Goal: Task Accomplishment & Management: Manage account settings

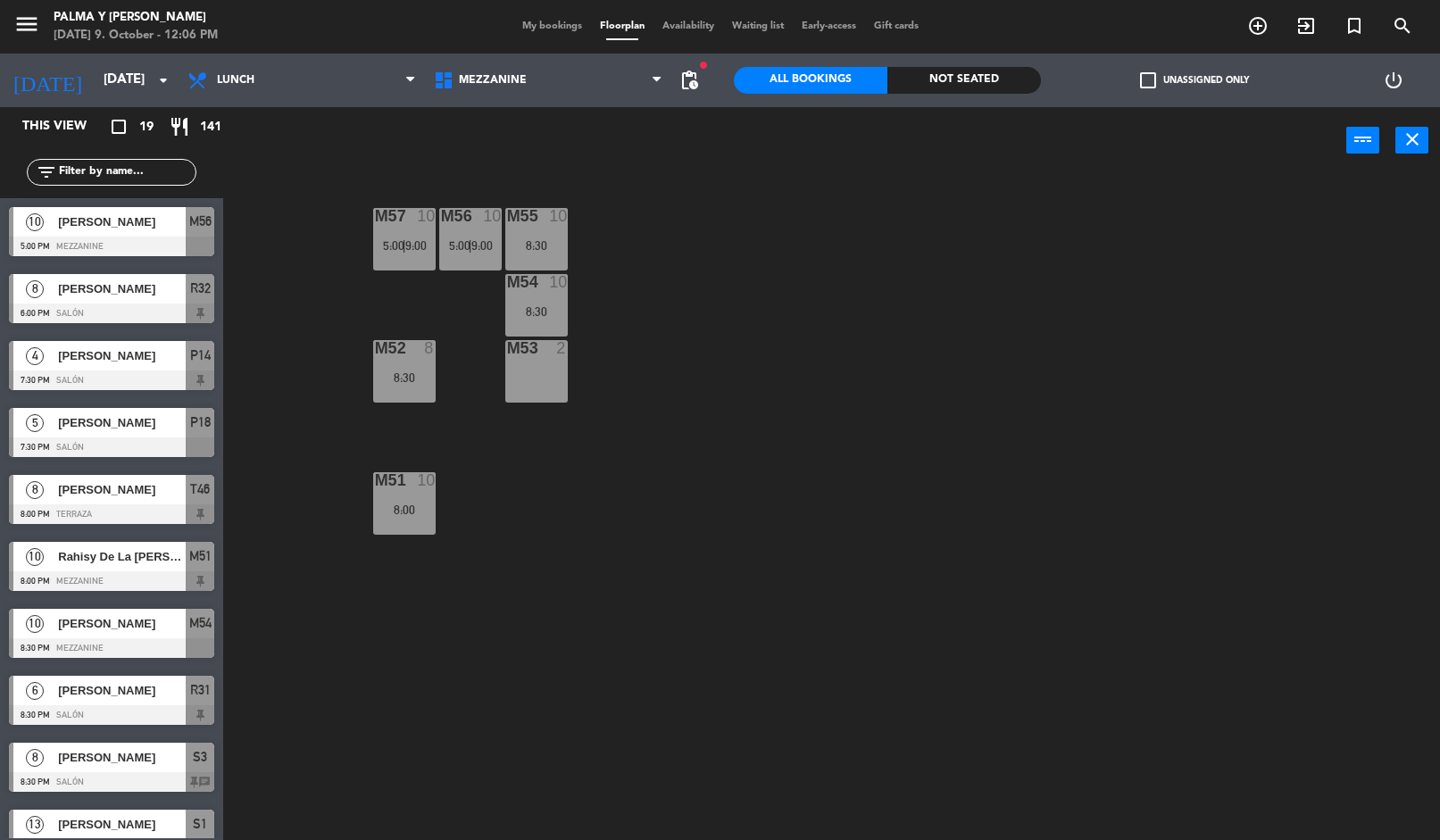
click at [94, 80] on input "[DATE]" at bounding box center [181, 80] width 173 height 34
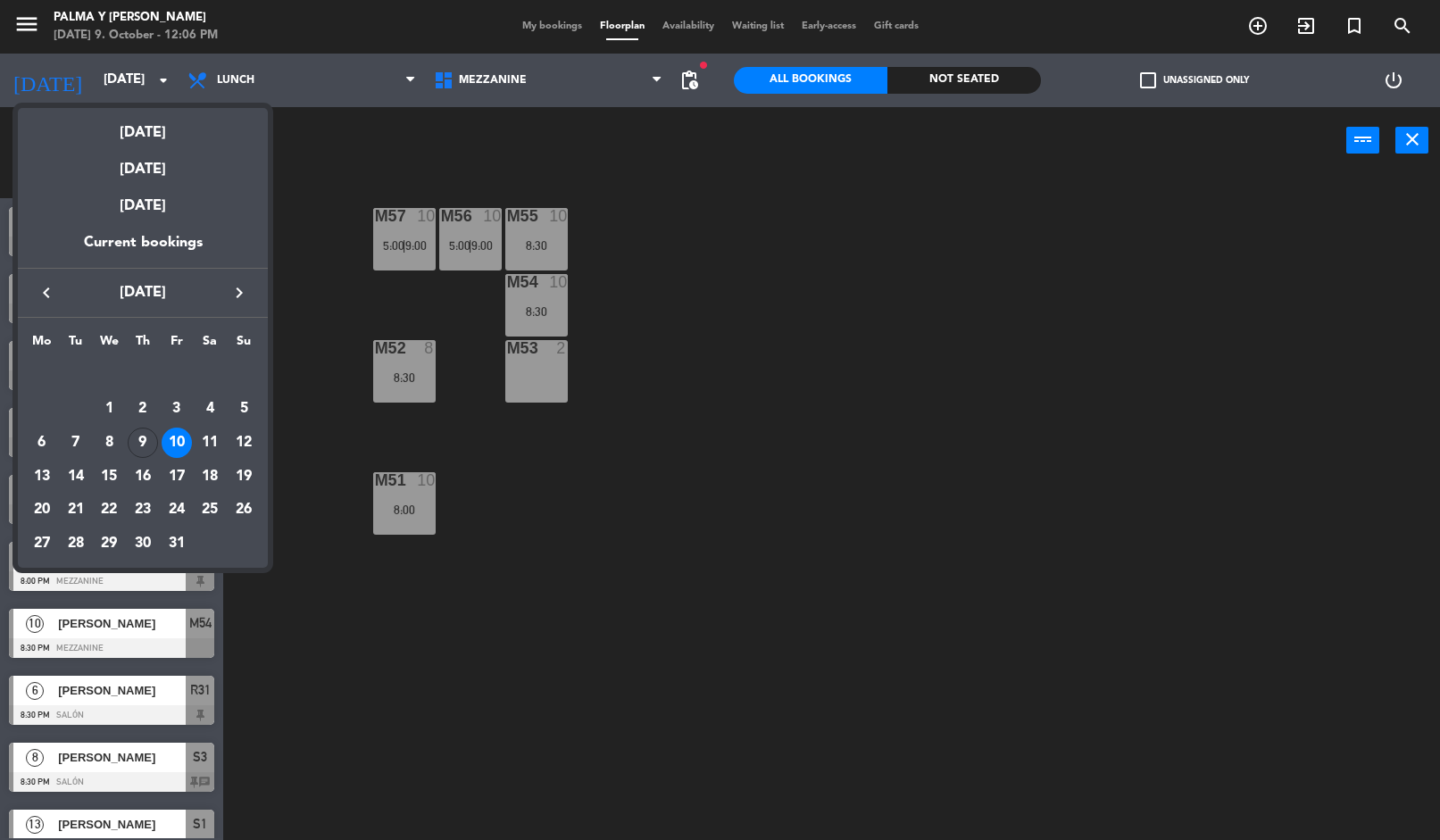
click at [59, 543] on td "28" at bounding box center [75, 543] width 34 height 34
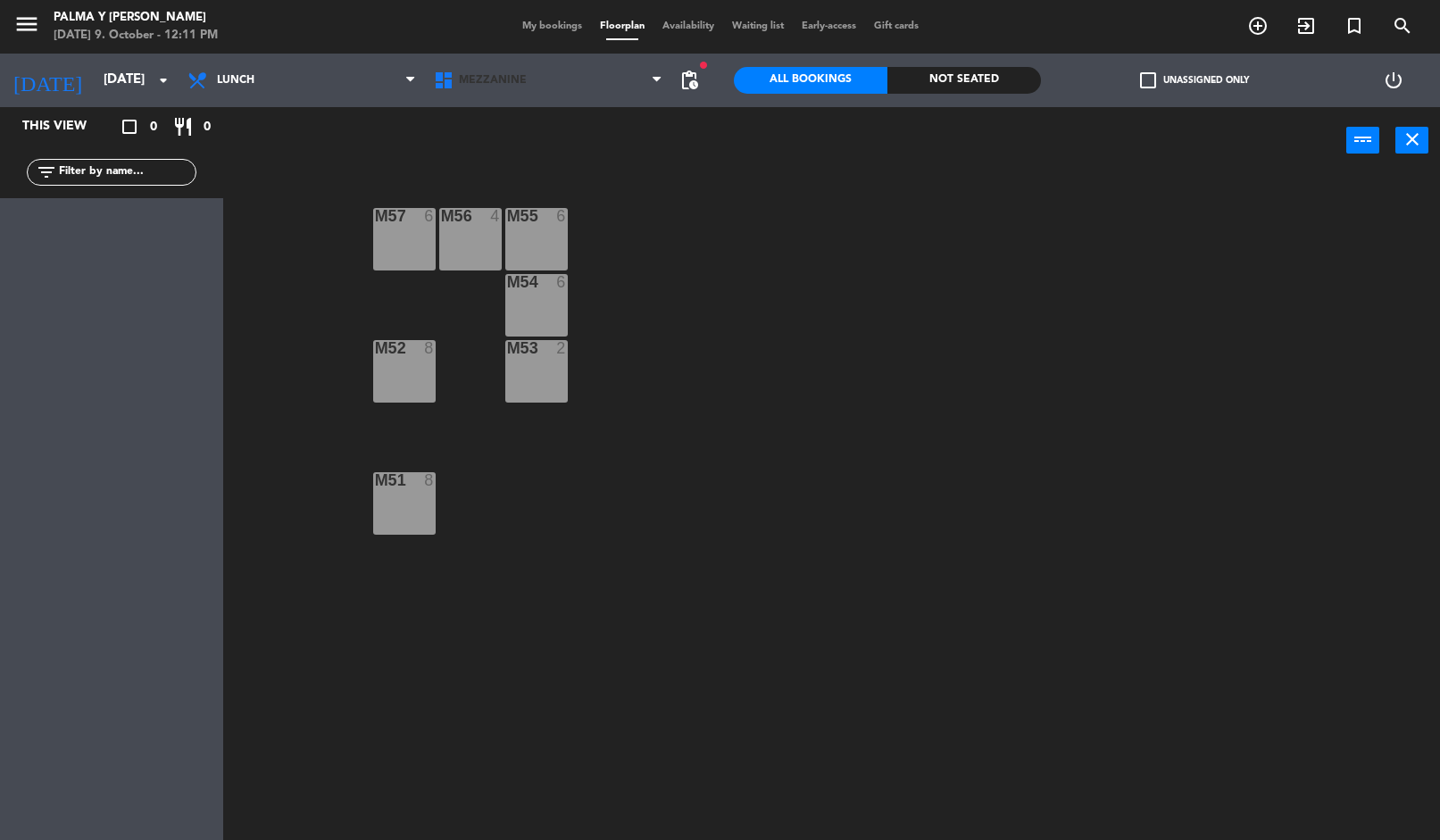
click at [547, 80] on span "Mezzanine" at bounding box center [549, 80] width 246 height 39
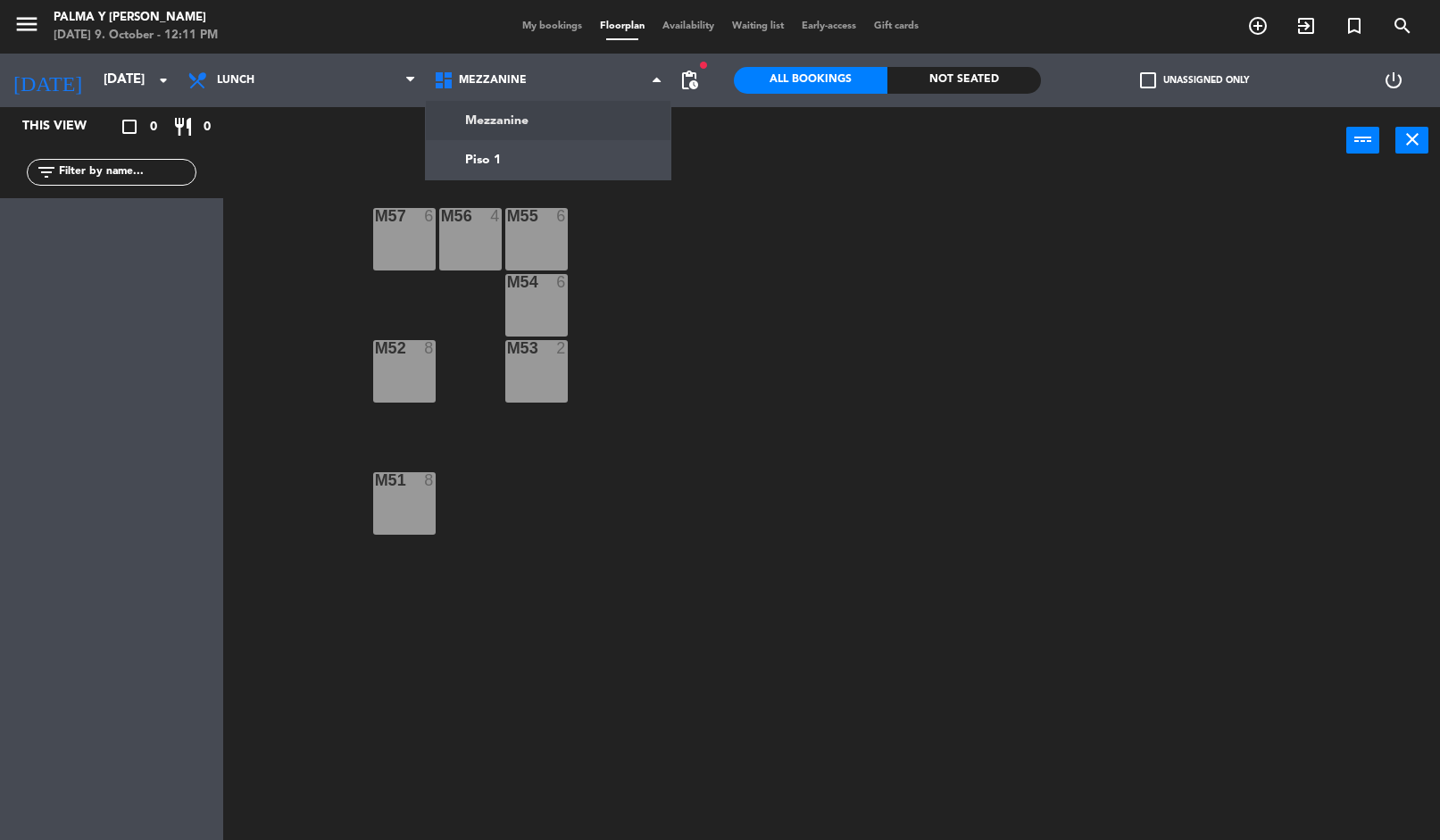
click at [481, 165] on ng-component "menu Palma y [PERSON_NAME] [DATE] 9. October - 12:11 PM My bookings Floorplan A…" at bounding box center [720, 420] width 1440 height 842
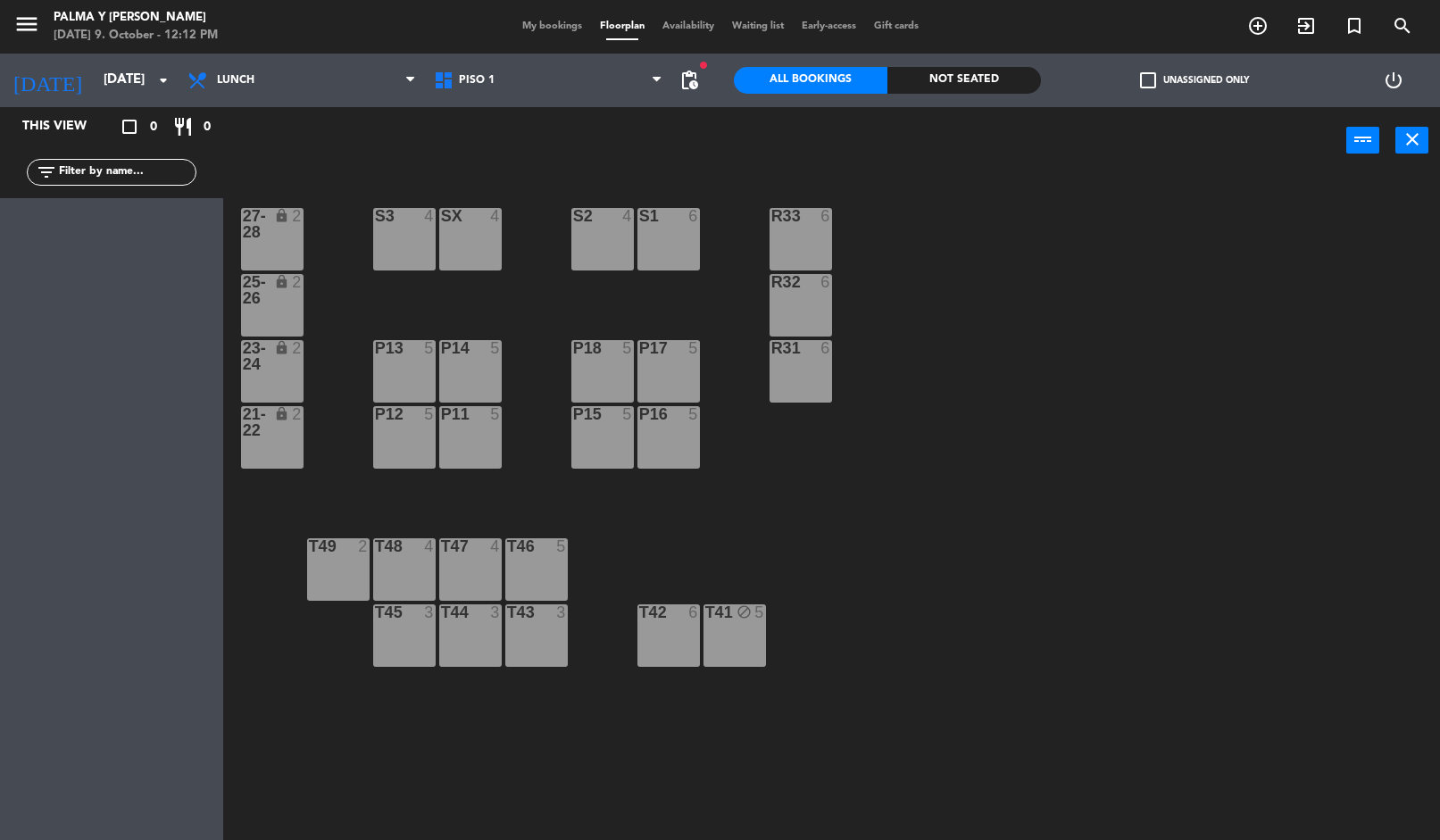
click at [94, 83] on input "[DATE]" at bounding box center [181, 80] width 173 height 34
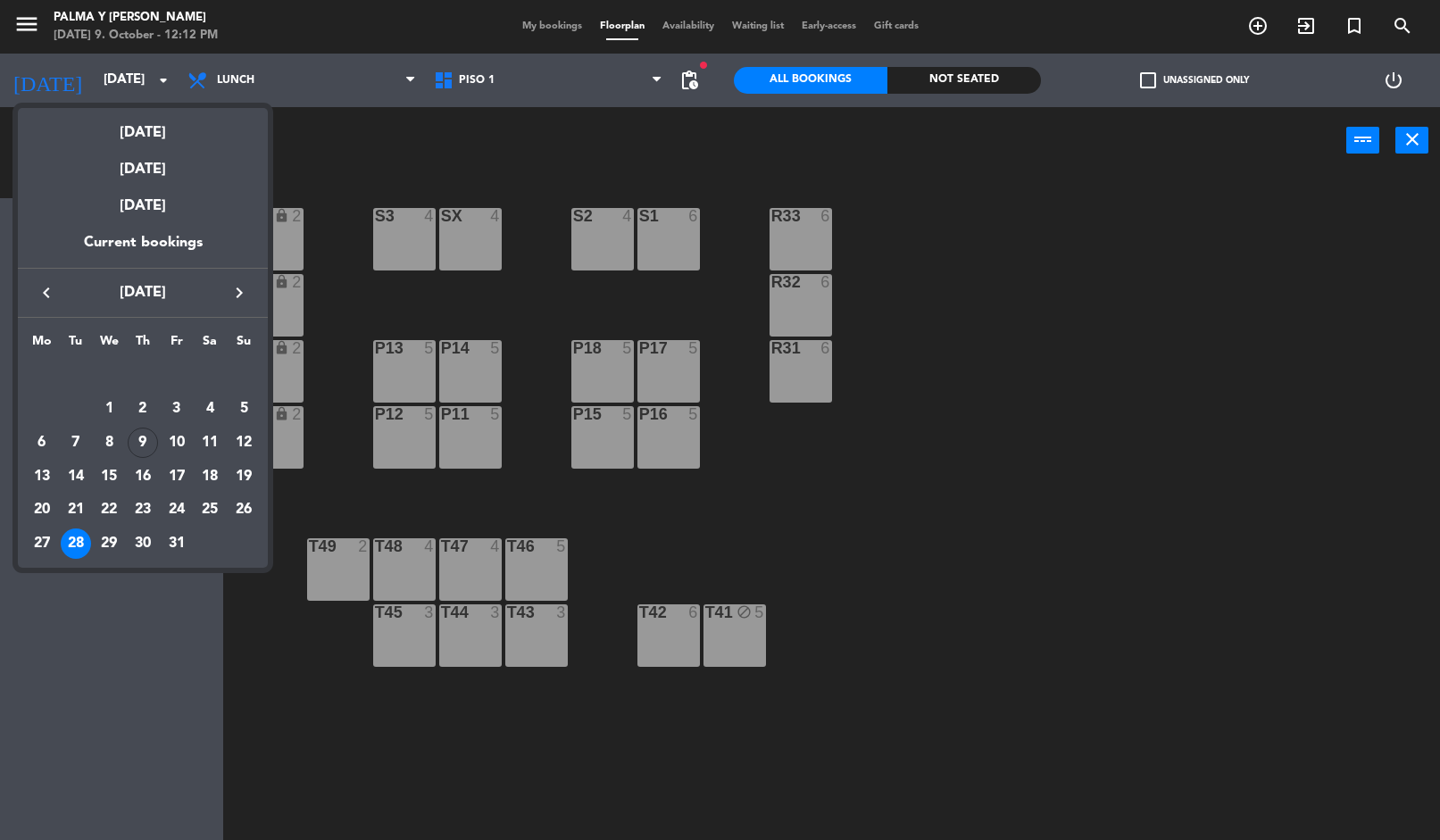
click at [139, 434] on div "9" at bounding box center [143, 443] width 31 height 31
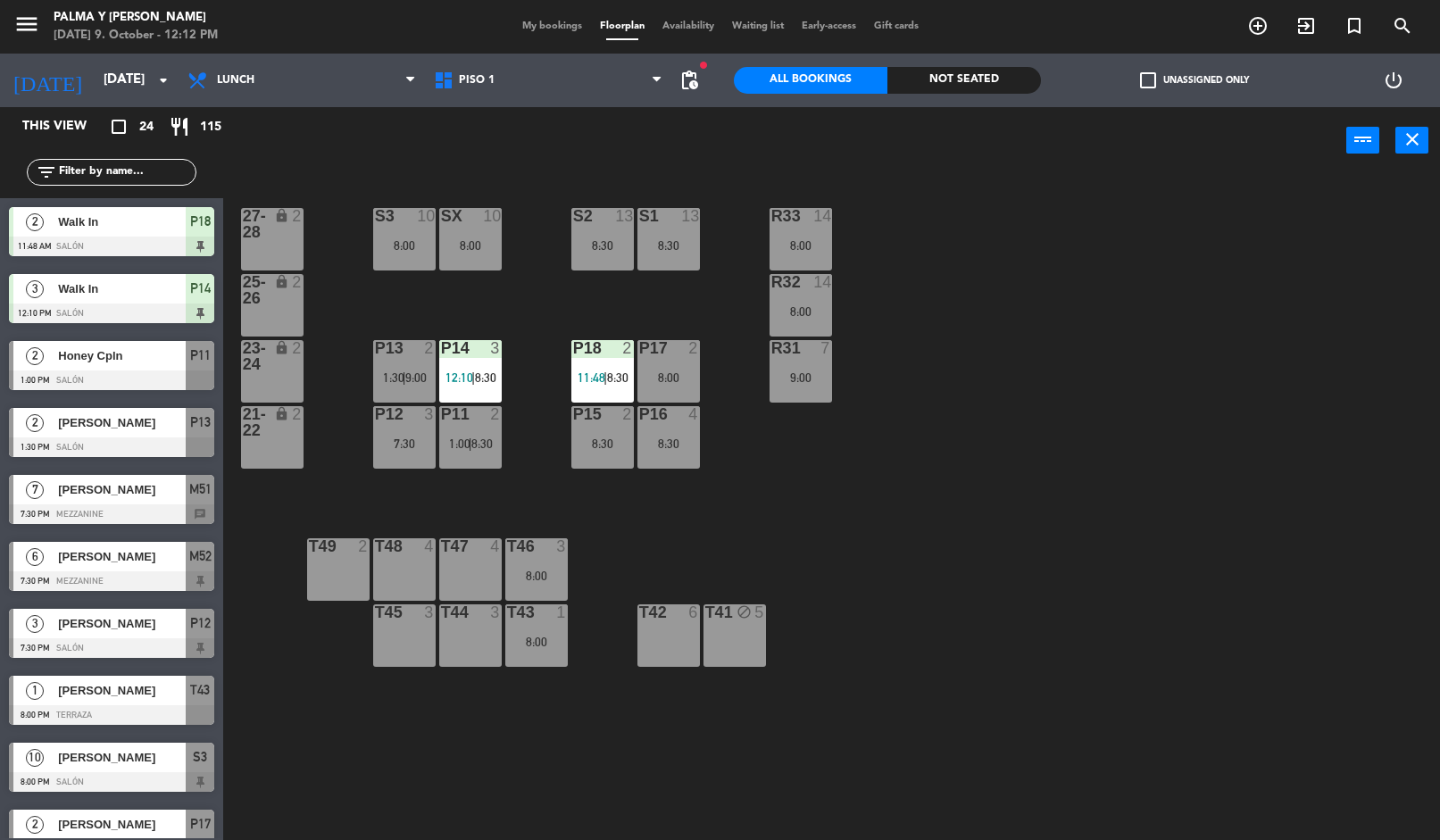
click at [18, 31] on icon "menu" at bounding box center [27, 24] width 27 height 27
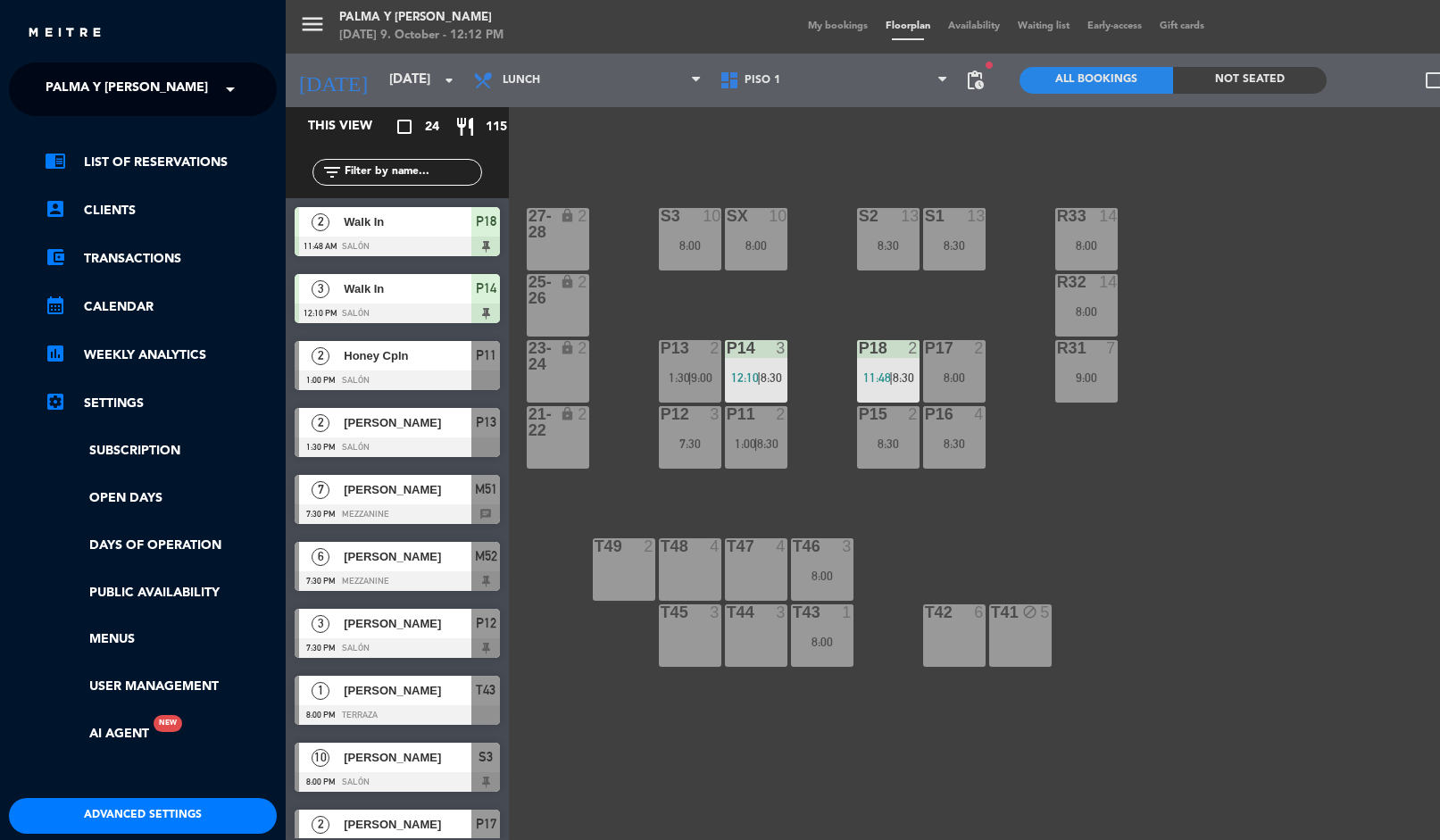
click at [105, 83] on span "Palma y [PERSON_NAME]" at bounding box center [126, 89] width 163 height 38
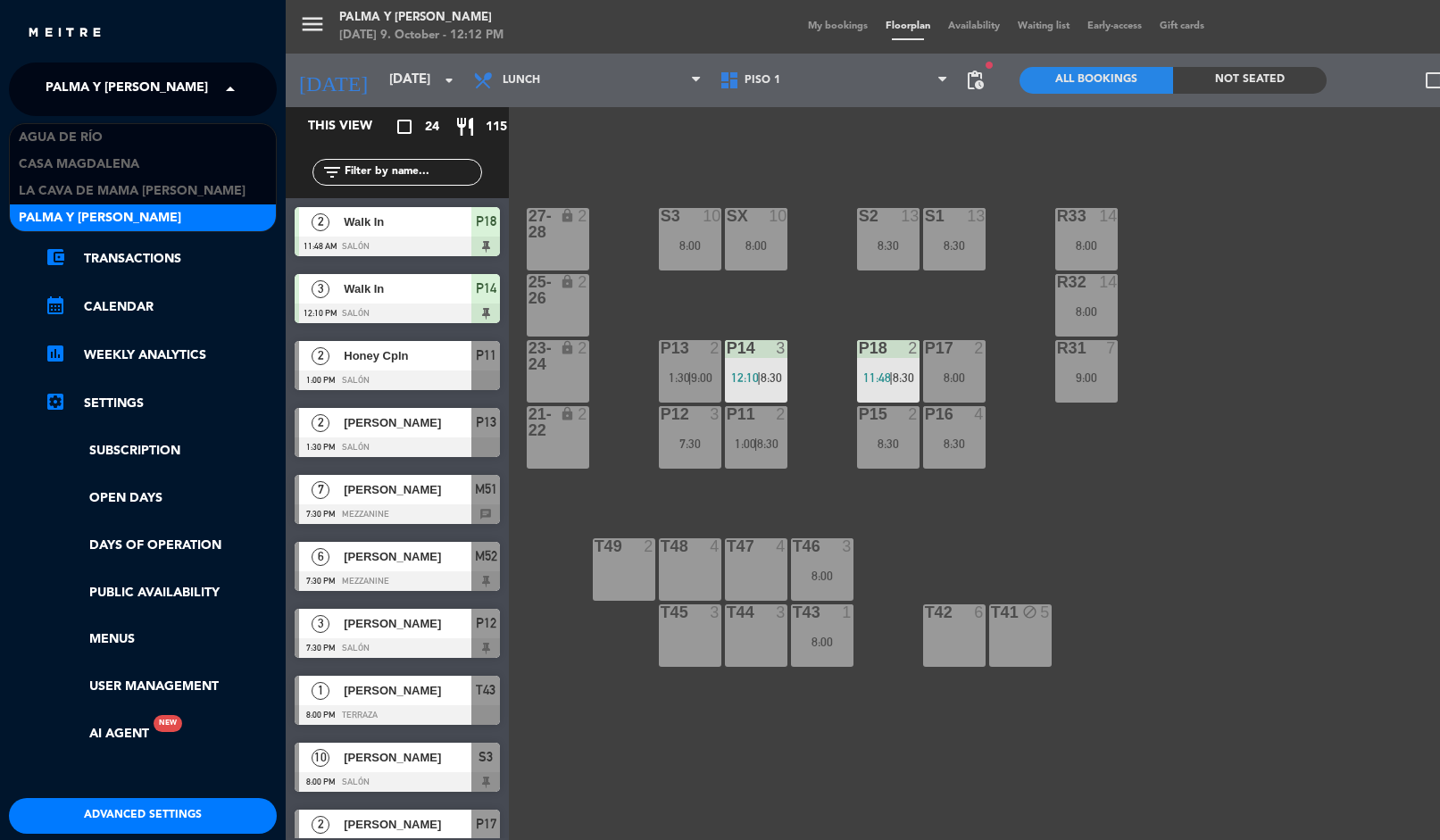
click at [26, 132] on span "Agua de río" at bounding box center [60, 138] width 84 height 20
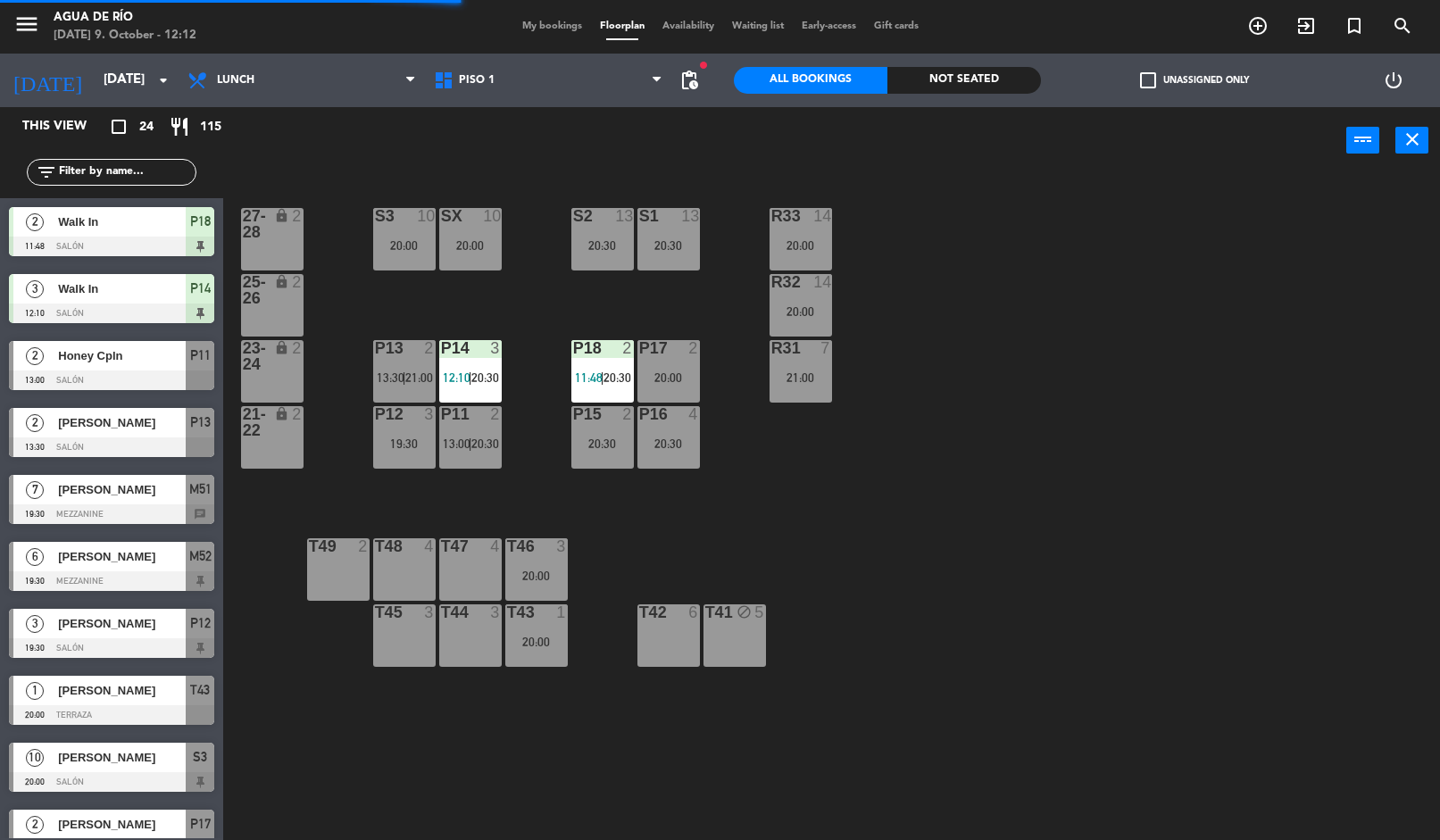
click at [350, 189] on div "R33 14 20:00 S1 13 20:30 S2 13 20:30 S3 10 20:00 SX 10 20:00 27-28 lock 2 R32 1…" at bounding box center [839, 509] width 1203 height 666
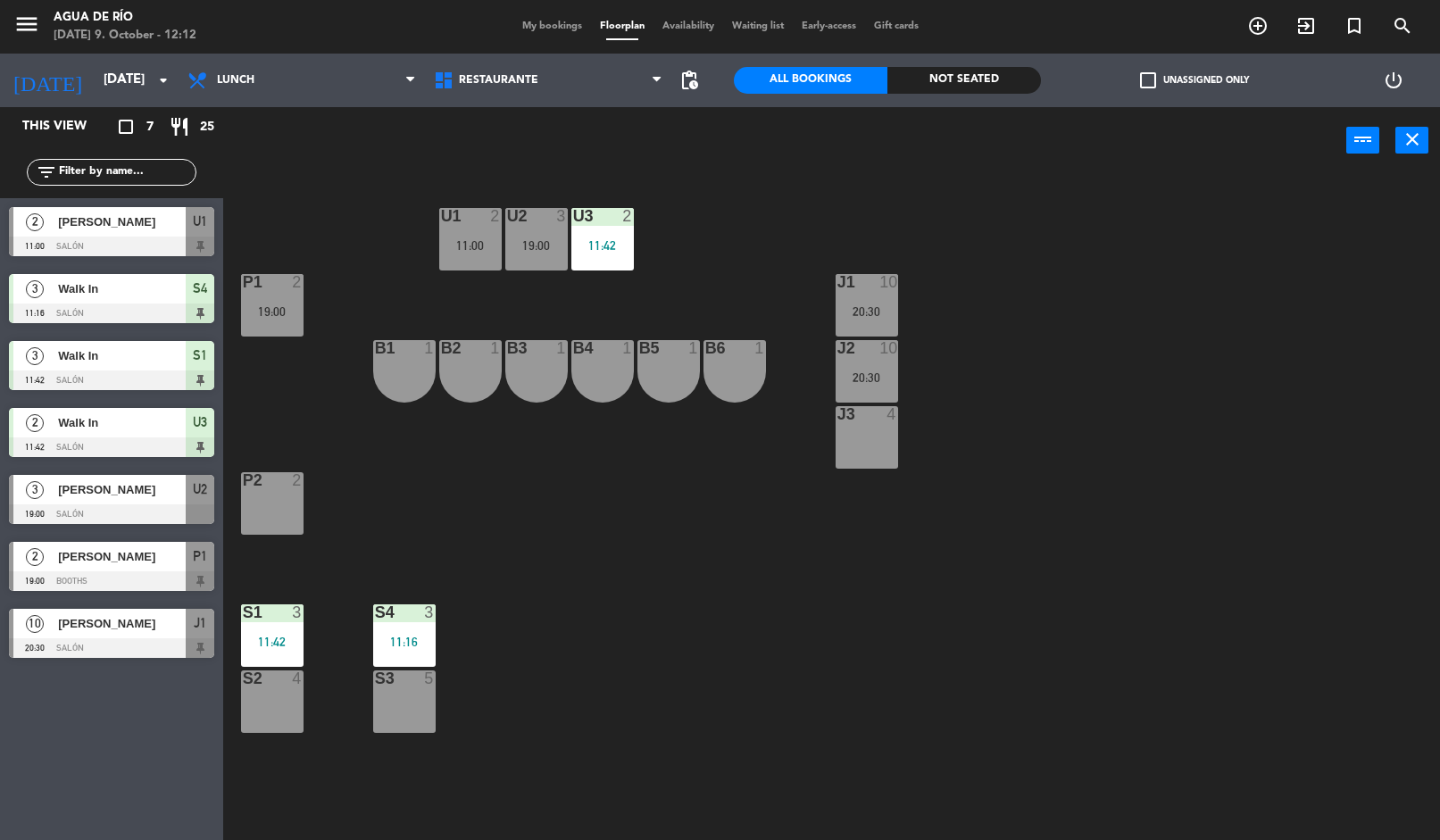
click at [20, 75] on icon "[DATE]" at bounding box center [47, 80] width 94 height 39
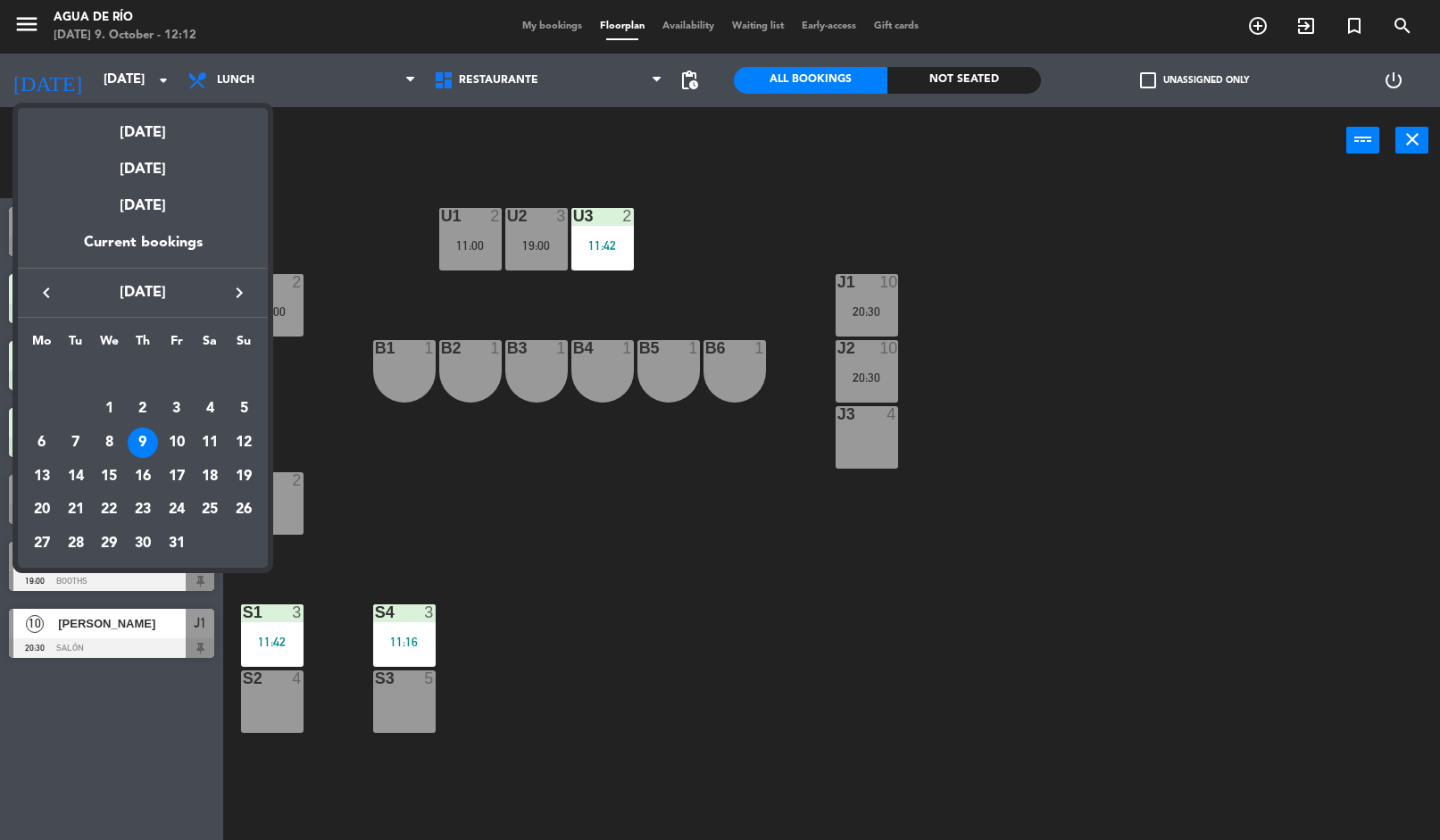
click at [175, 444] on div "10" at bounding box center [177, 443] width 31 height 31
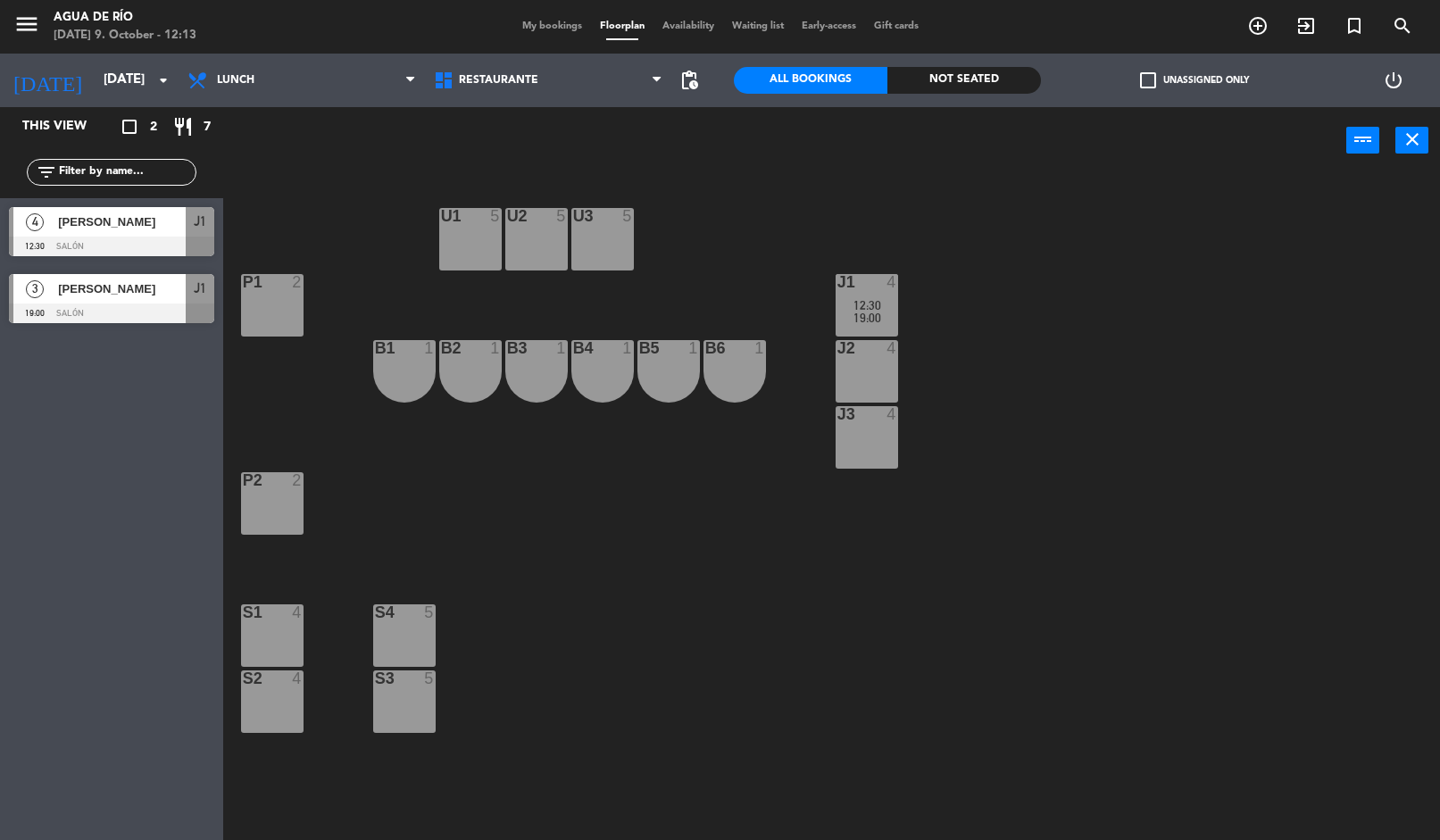
click at [40, 96] on icon "[DATE]" at bounding box center [47, 80] width 94 height 39
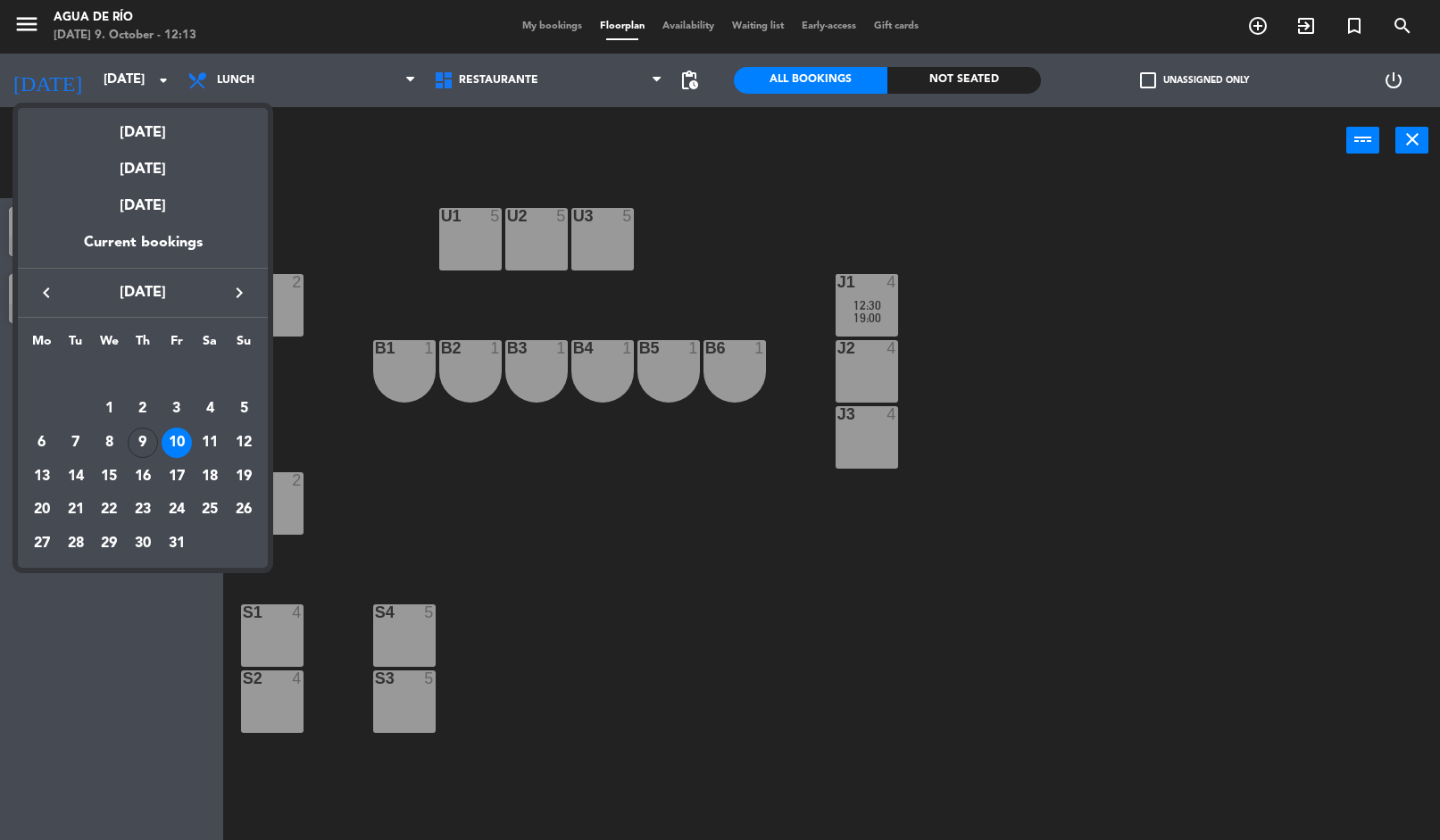
click at [193, 441] on td "11" at bounding box center [210, 443] width 34 height 34
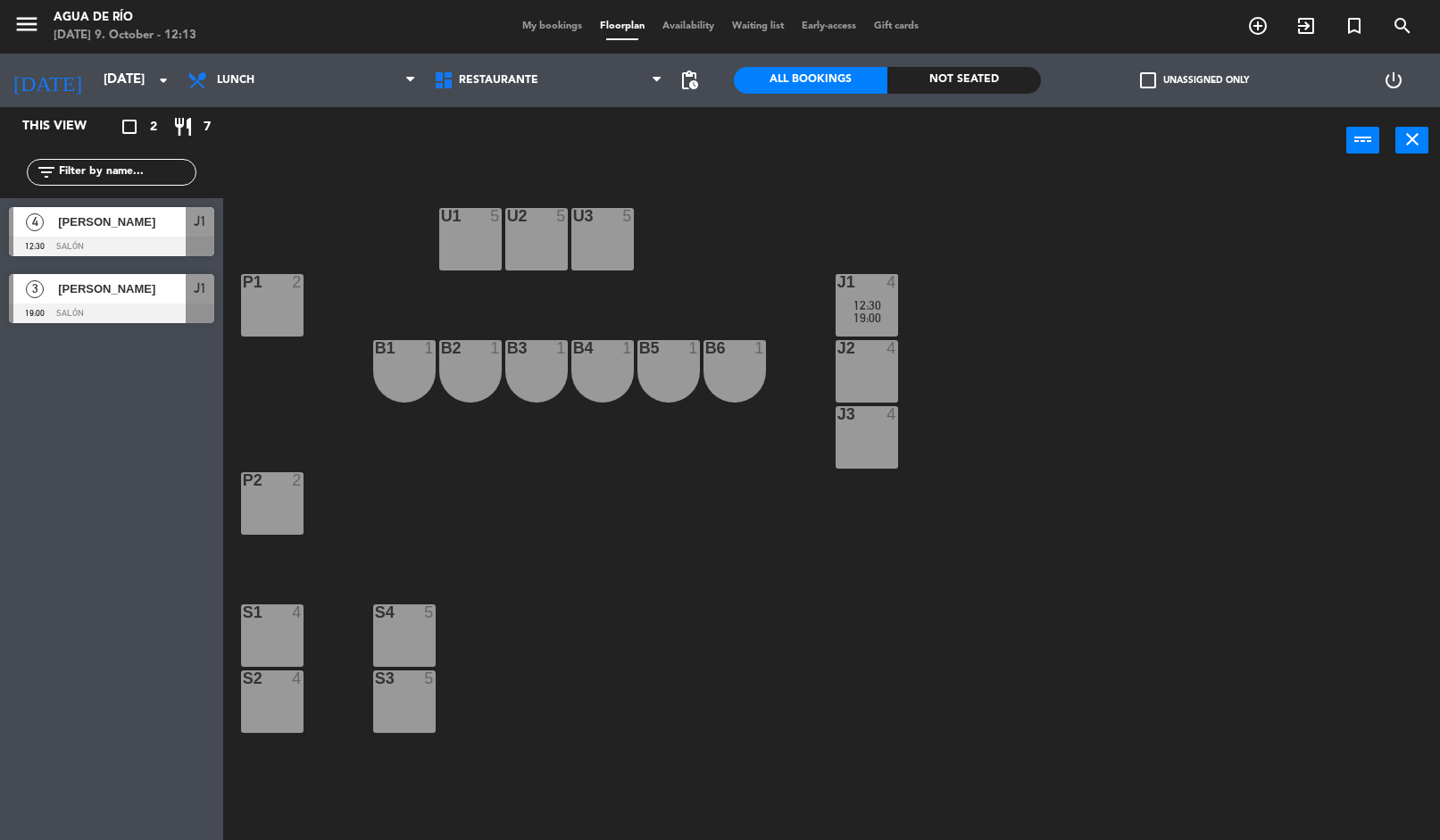
type input "[DATE]"
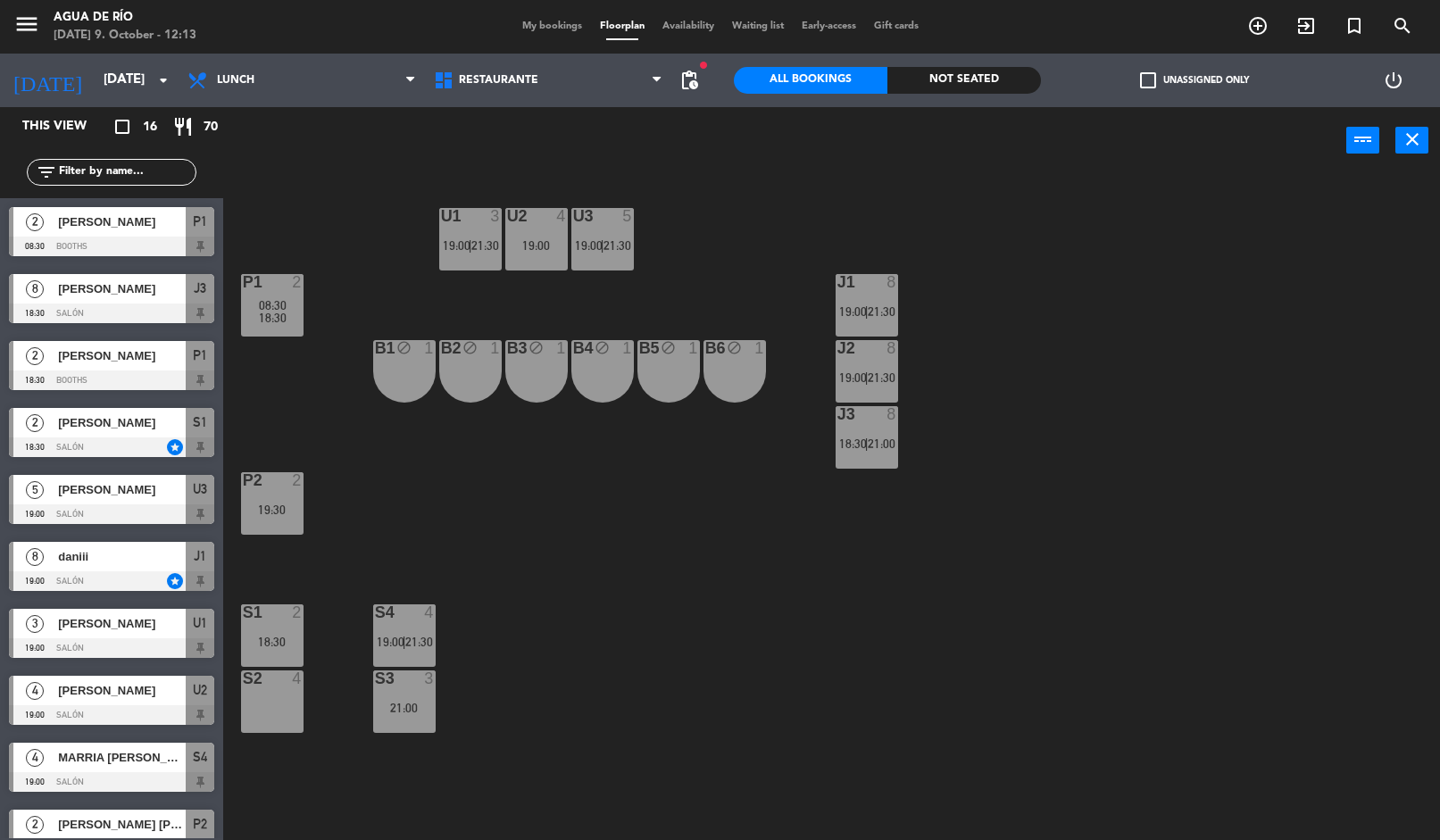
click at [343, 399] on div "U1 3 19:00 | 21:30 U2 4 19:00 U3 5 19:00 | 21:30 J1 8 19:00 | 21:30 P1 2 08:30 …" at bounding box center [839, 509] width 1203 height 666
click at [329, 395] on div "U1 3 19:00 | 21:30 U2 4 19:00 U3 5 19:00 | 21:30 J1 8 19:00 | 21:30 P1 2 08:30 …" at bounding box center [839, 509] width 1203 height 666
click at [244, 610] on div "S1" at bounding box center [243, 612] width 1 height 16
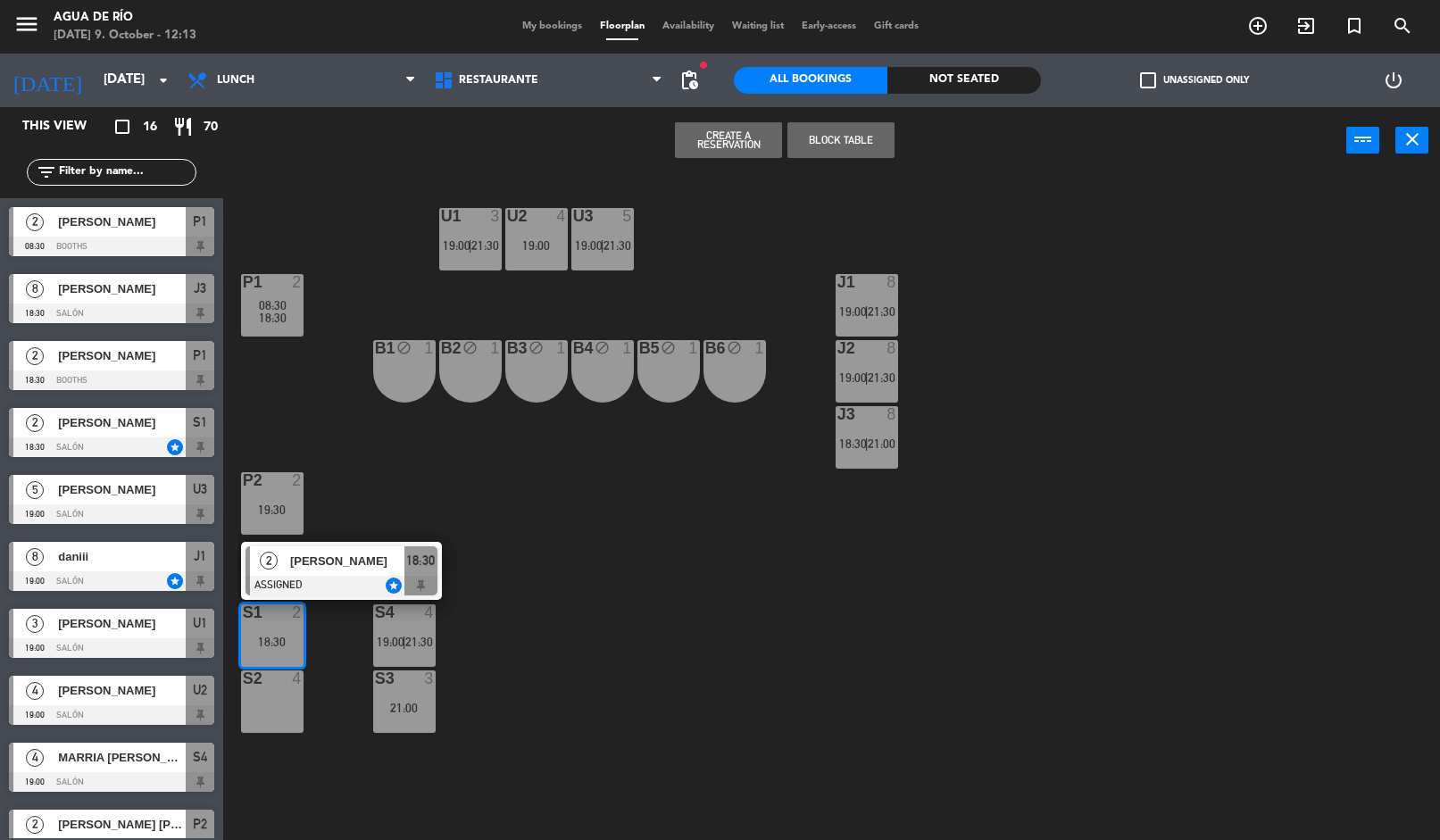
click at [257, 576] on div at bounding box center [341, 585] width 192 height 19
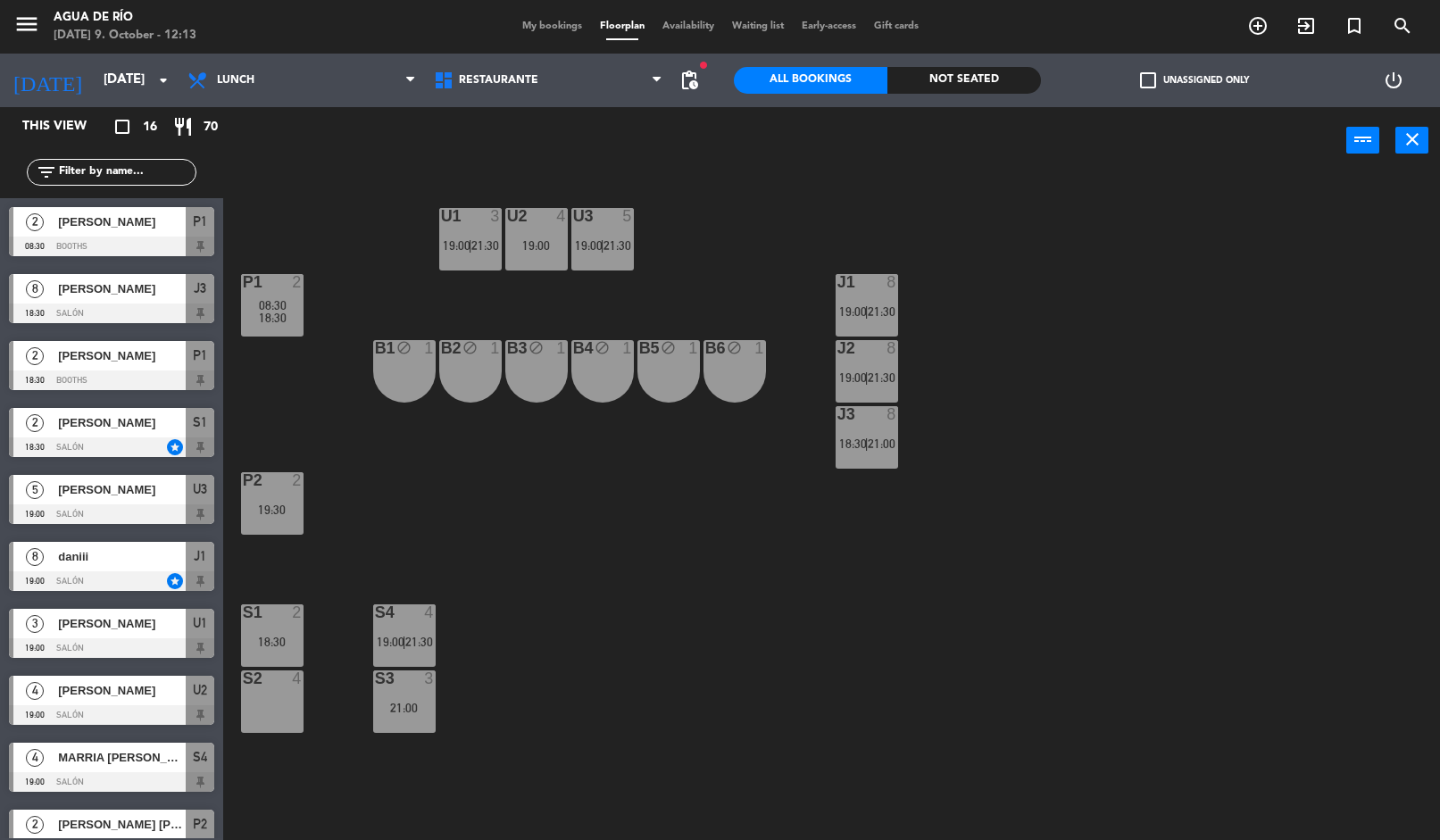
click at [259, 306] on span "08:30" at bounding box center [272, 305] width 28 height 14
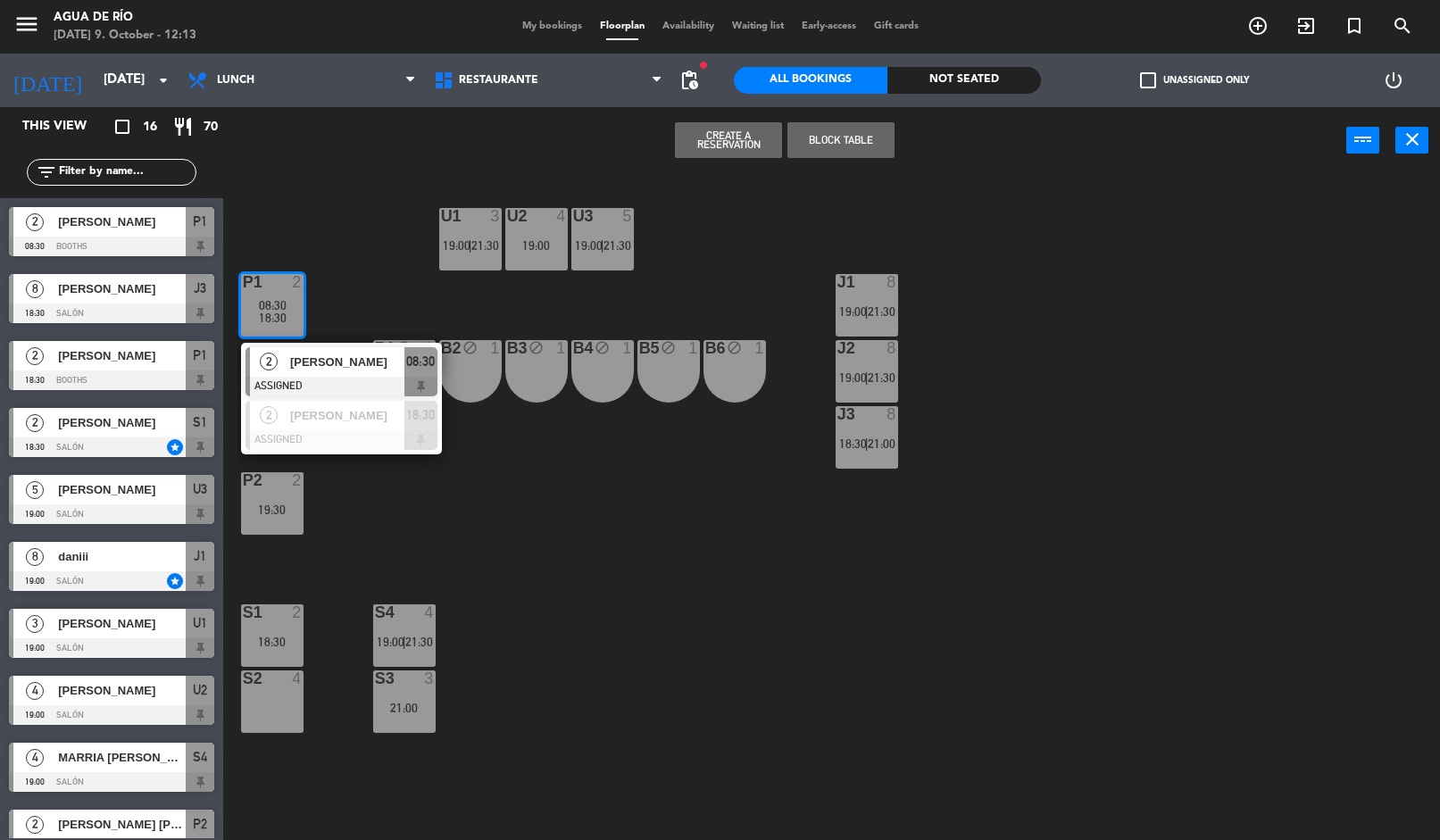
click at [289, 431] on div at bounding box center [341, 440] width 192 height 19
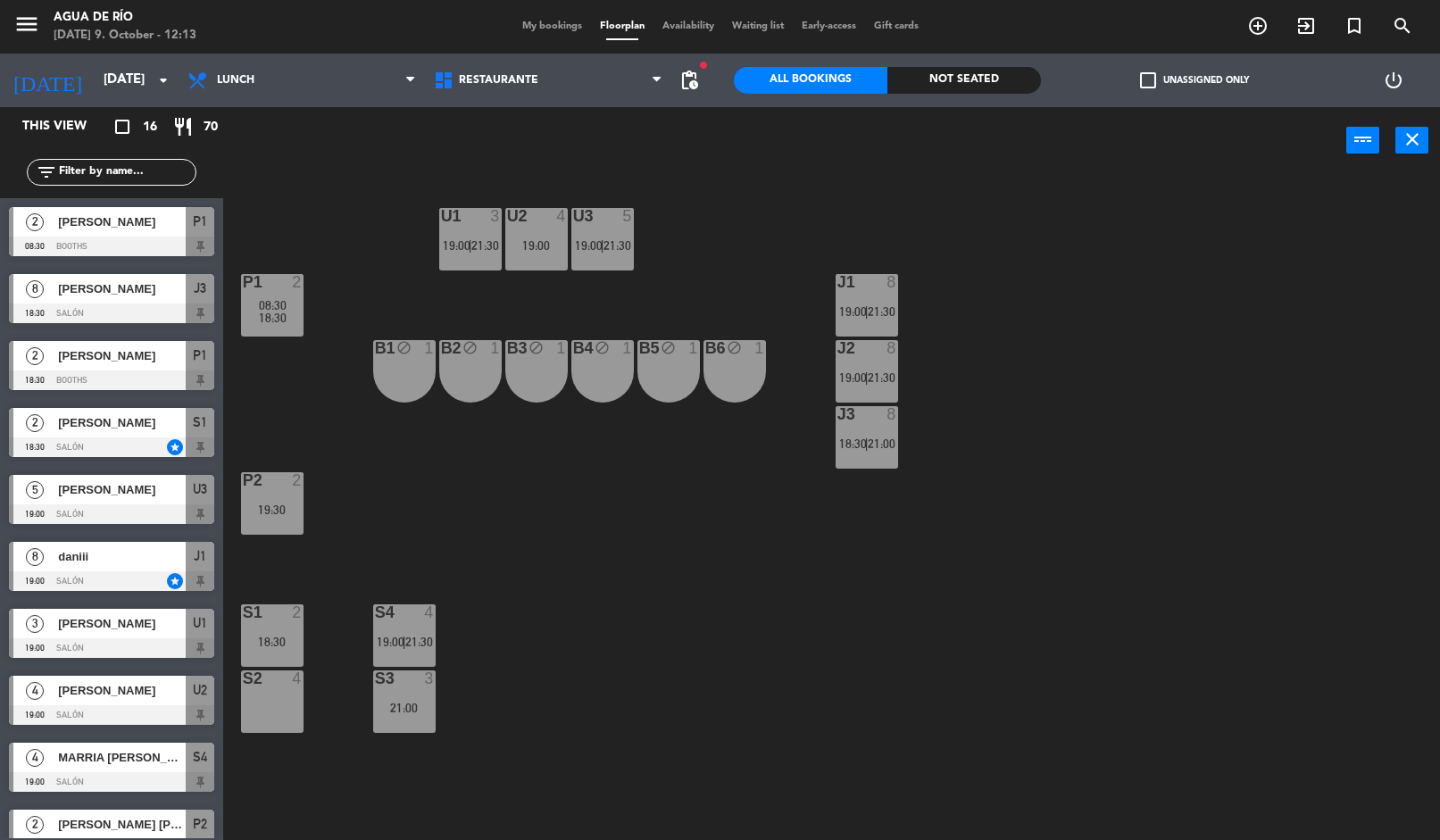
click at [258, 632] on div "S1 2 18:30" at bounding box center [271, 635] width 63 height 63
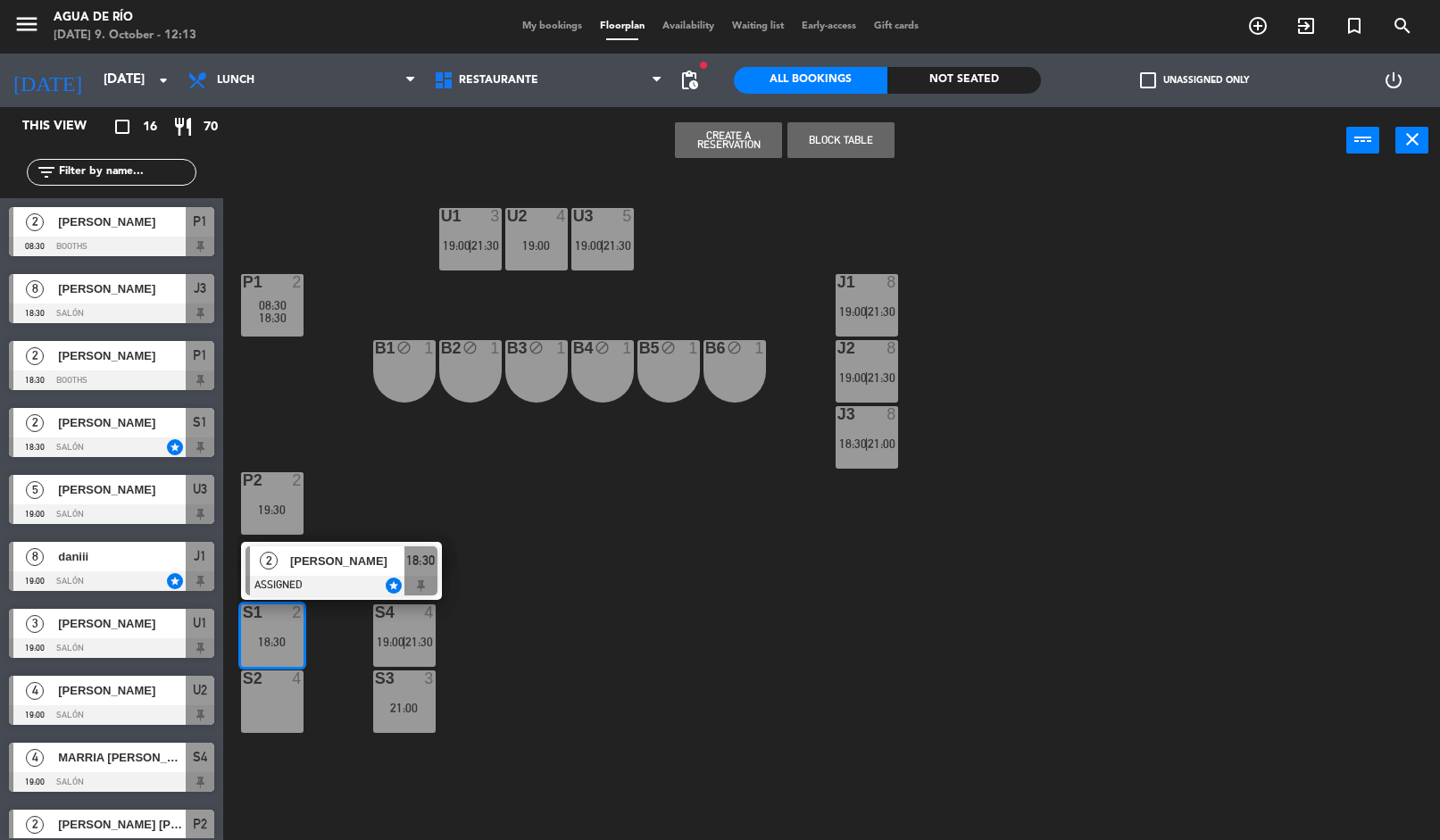
click at [255, 580] on div at bounding box center [341, 585] width 192 height 19
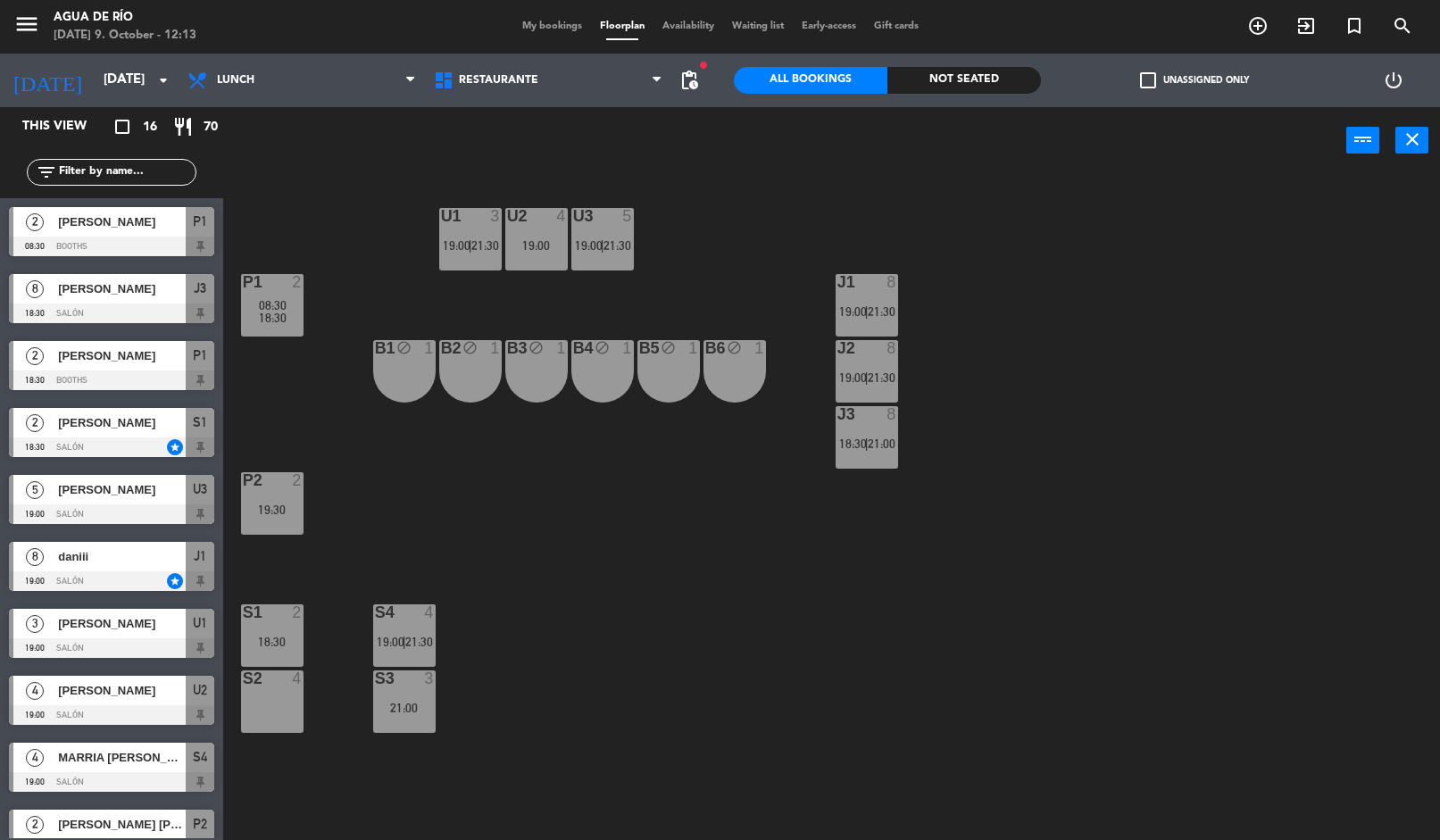
click at [606, 234] on div "U3 5 19:00 | 21:30" at bounding box center [603, 239] width 63 height 63
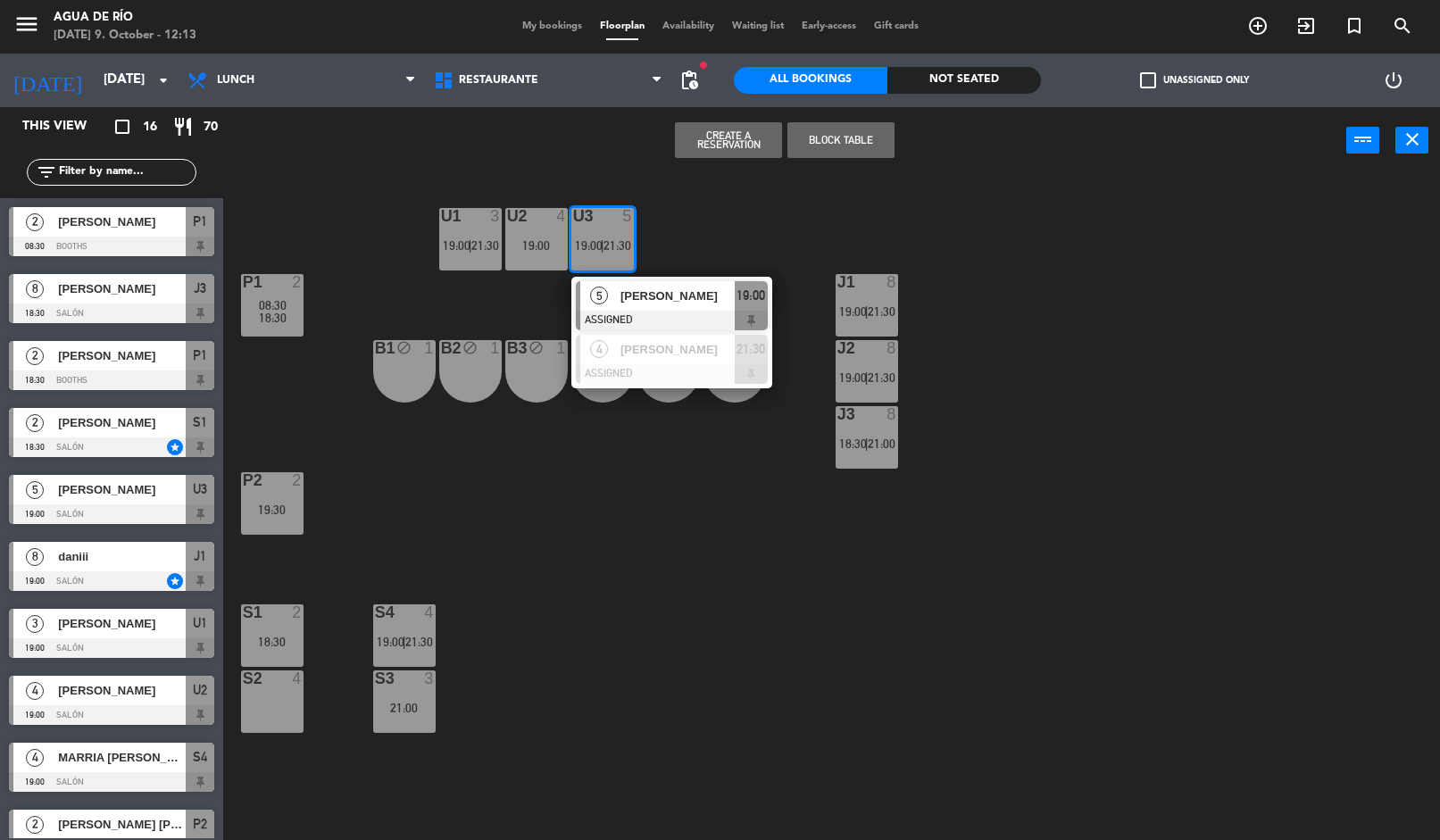
click at [600, 359] on div "4" at bounding box center [600, 349] width 39 height 30
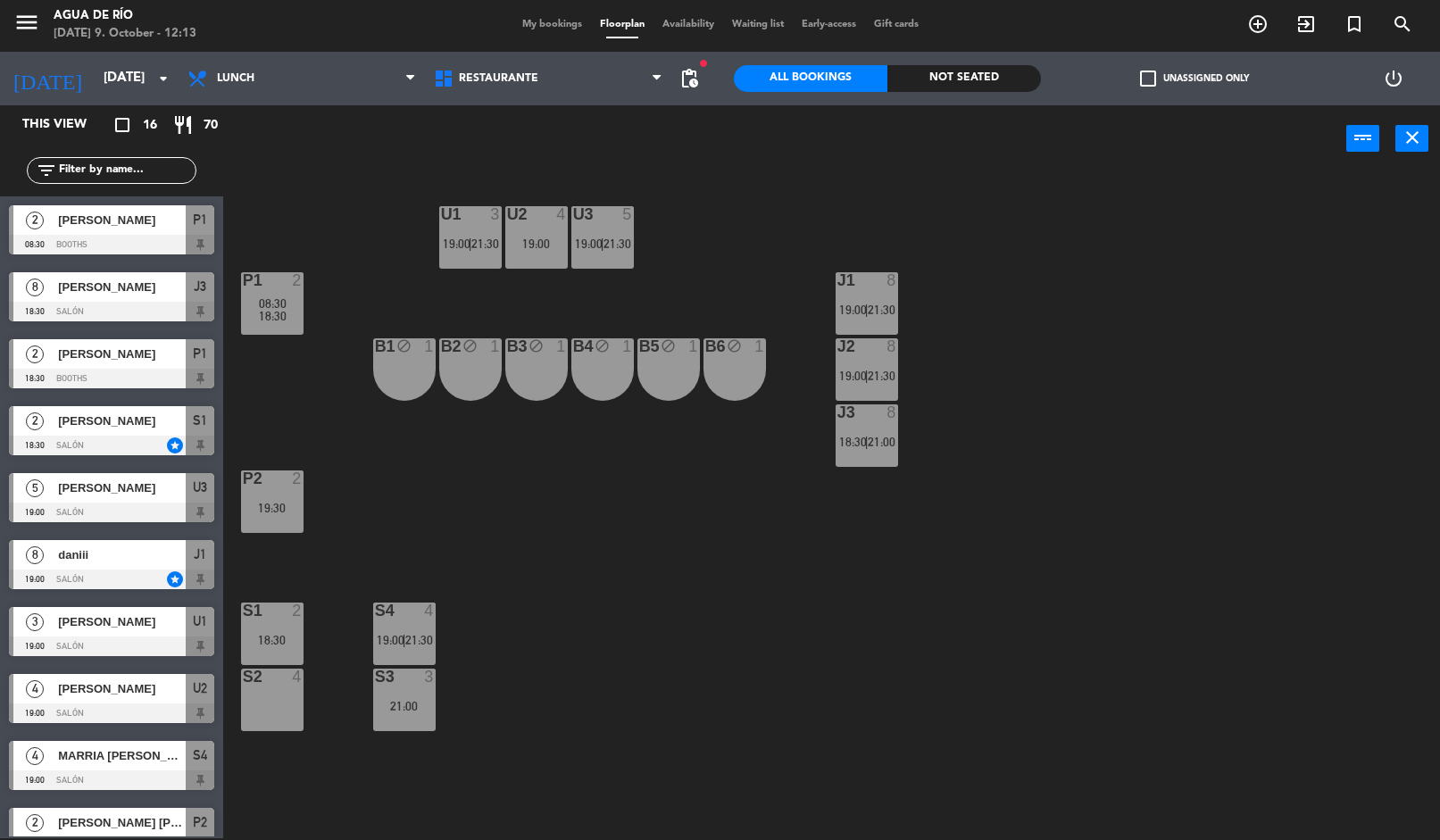
scroll to position [249, 0]
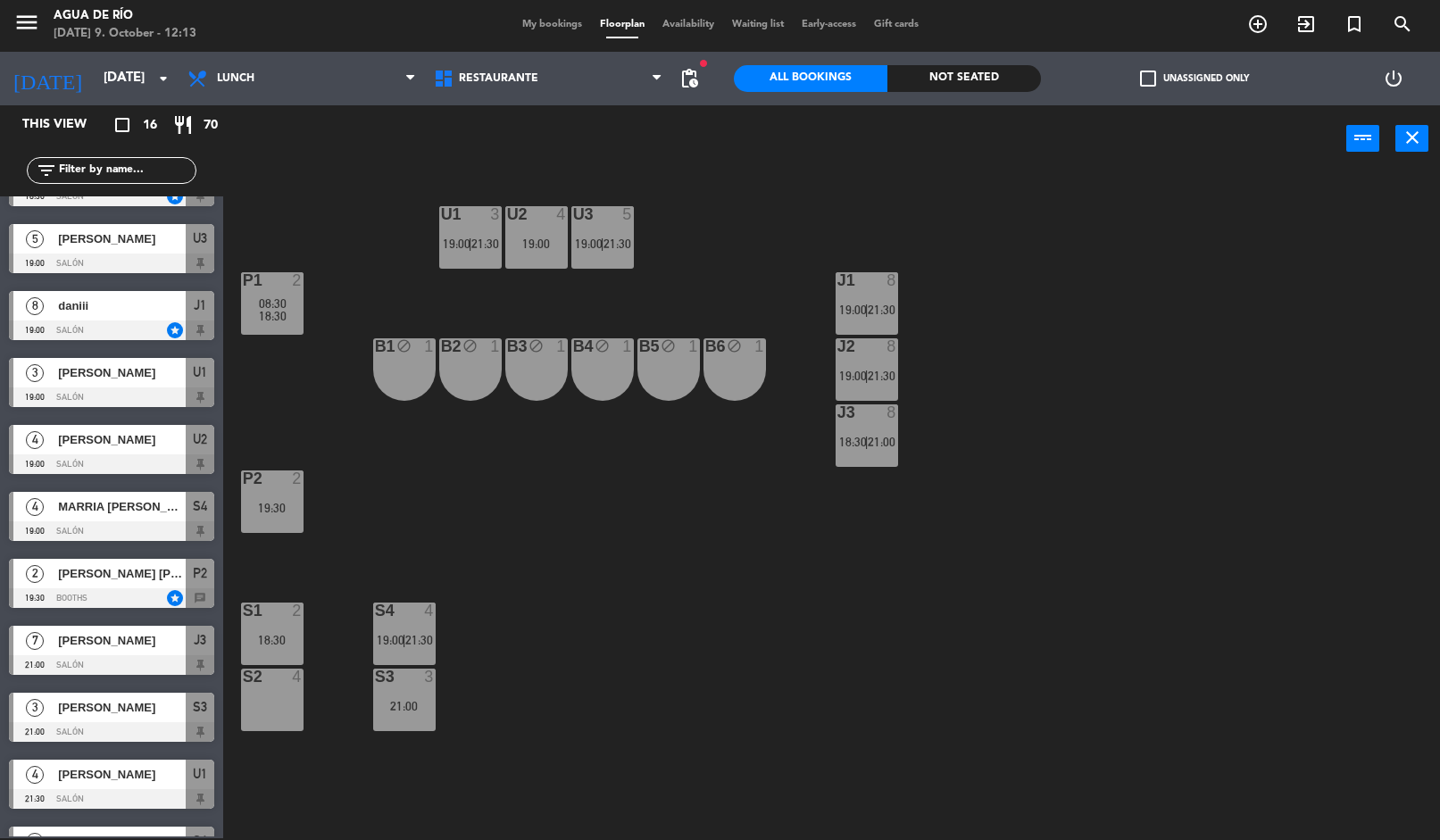
click at [262, 301] on span "08:30" at bounding box center [272, 303] width 28 height 14
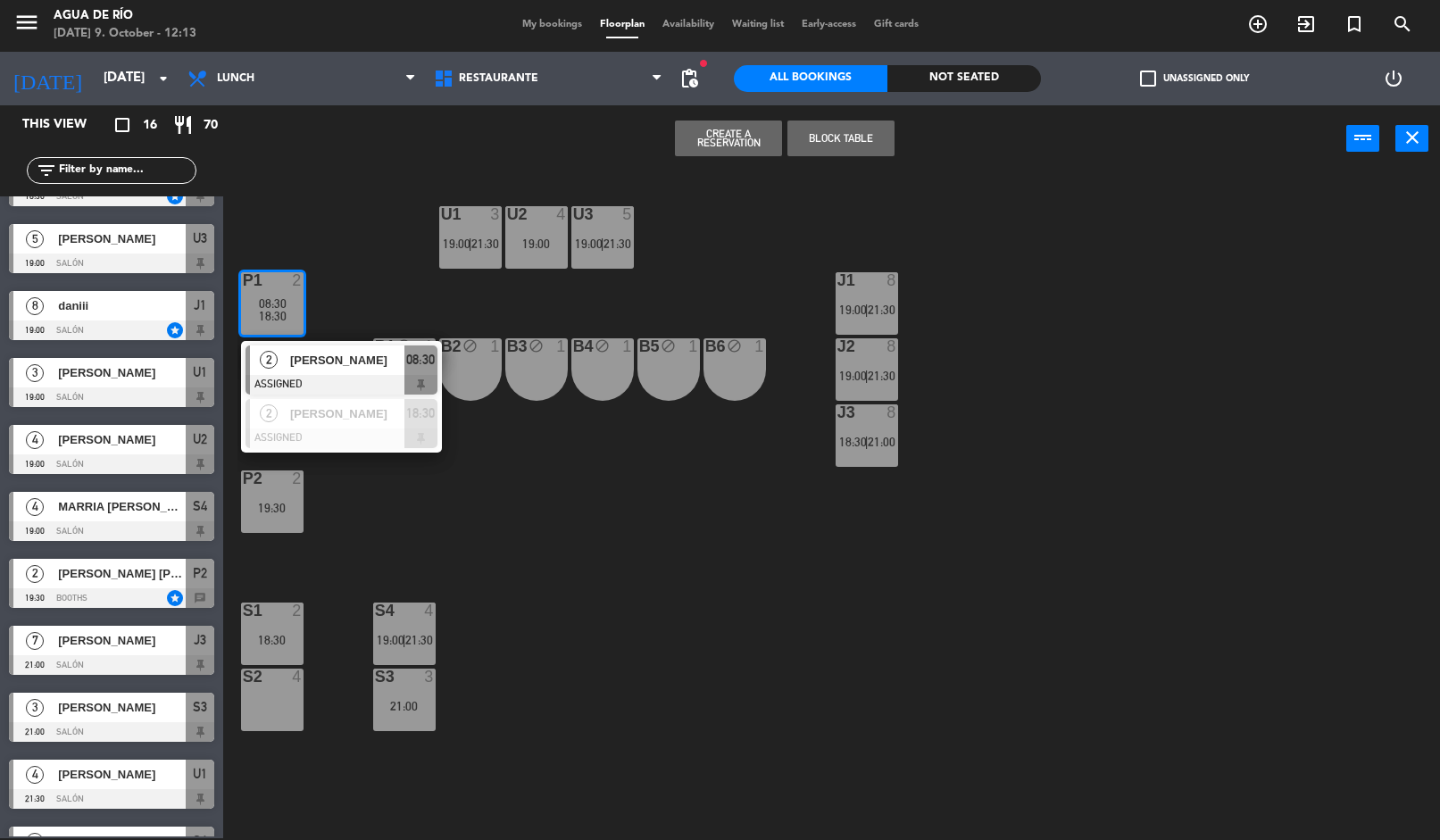
click at [319, 549] on div "U1 3 19:00 | 21:30 U2 4 19:00 U3 5 19:00 | 21:30 J1 8 19:00 | 21:30 P1 2 08:30 …" at bounding box center [839, 507] width 1203 height 666
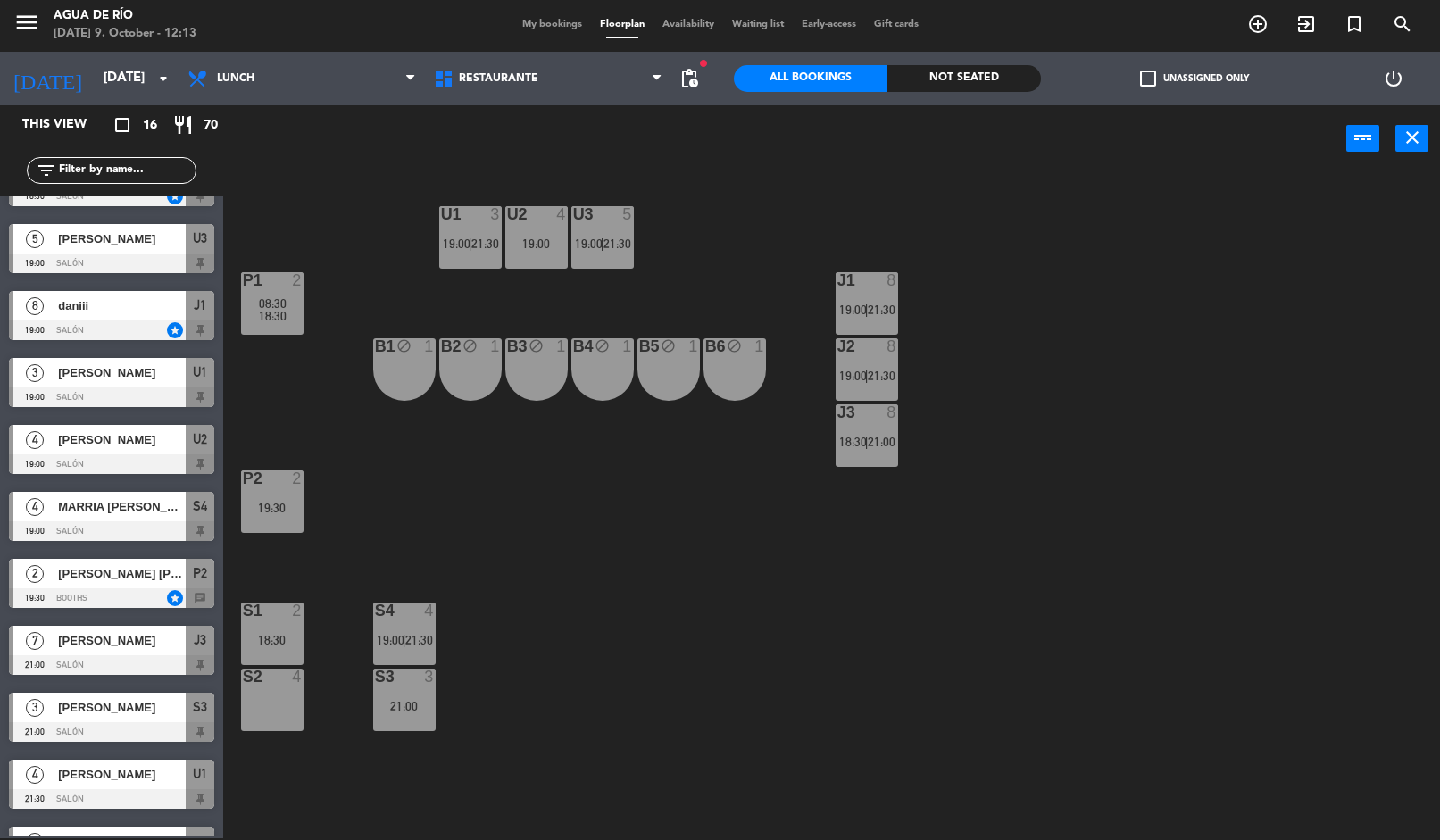
click at [255, 639] on div "18:30" at bounding box center [271, 640] width 63 height 13
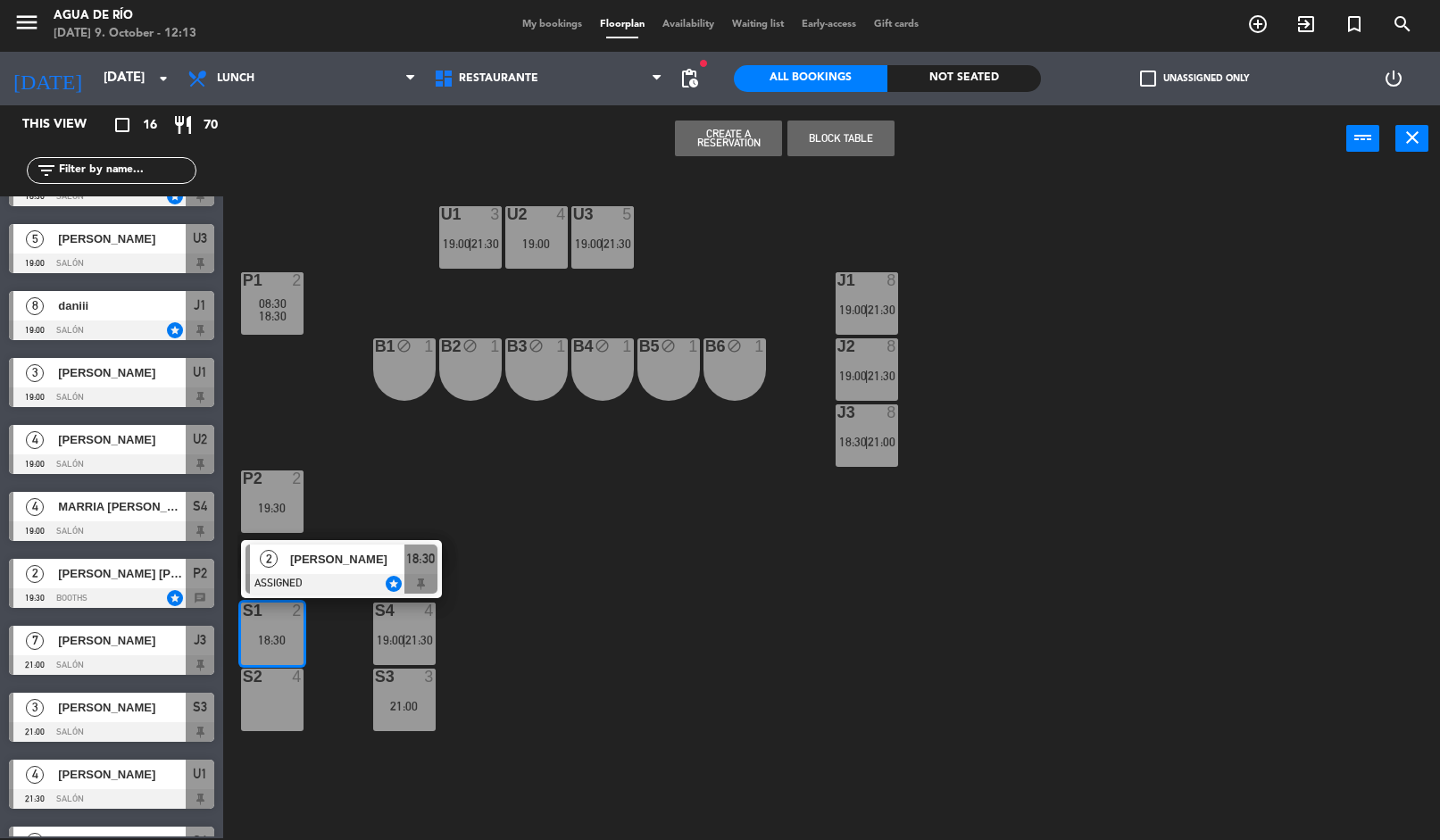
click at [279, 555] on div "2" at bounding box center [270, 559] width 39 height 30
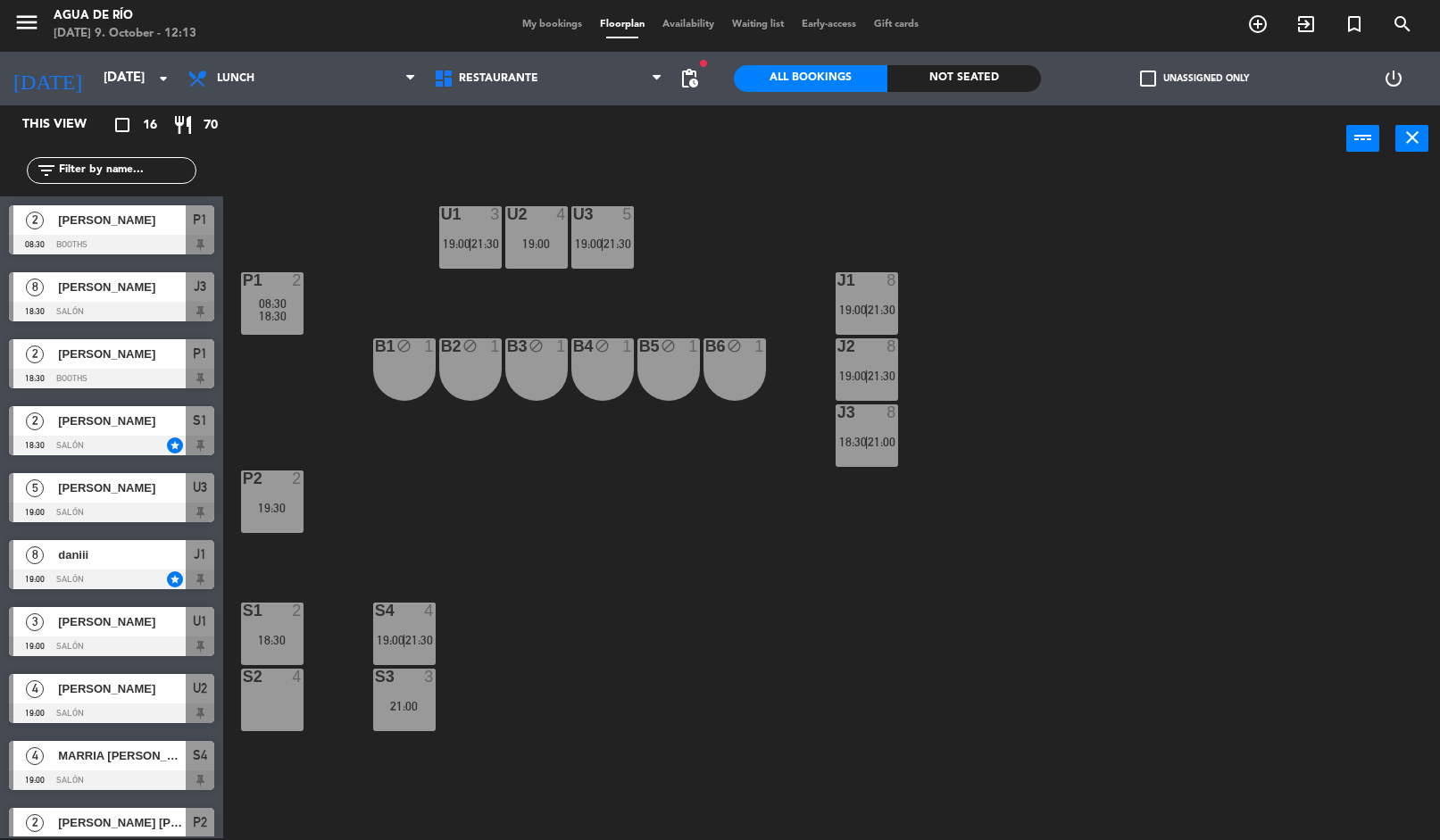
click at [277, 640] on div "18:30" at bounding box center [271, 640] width 63 height 13
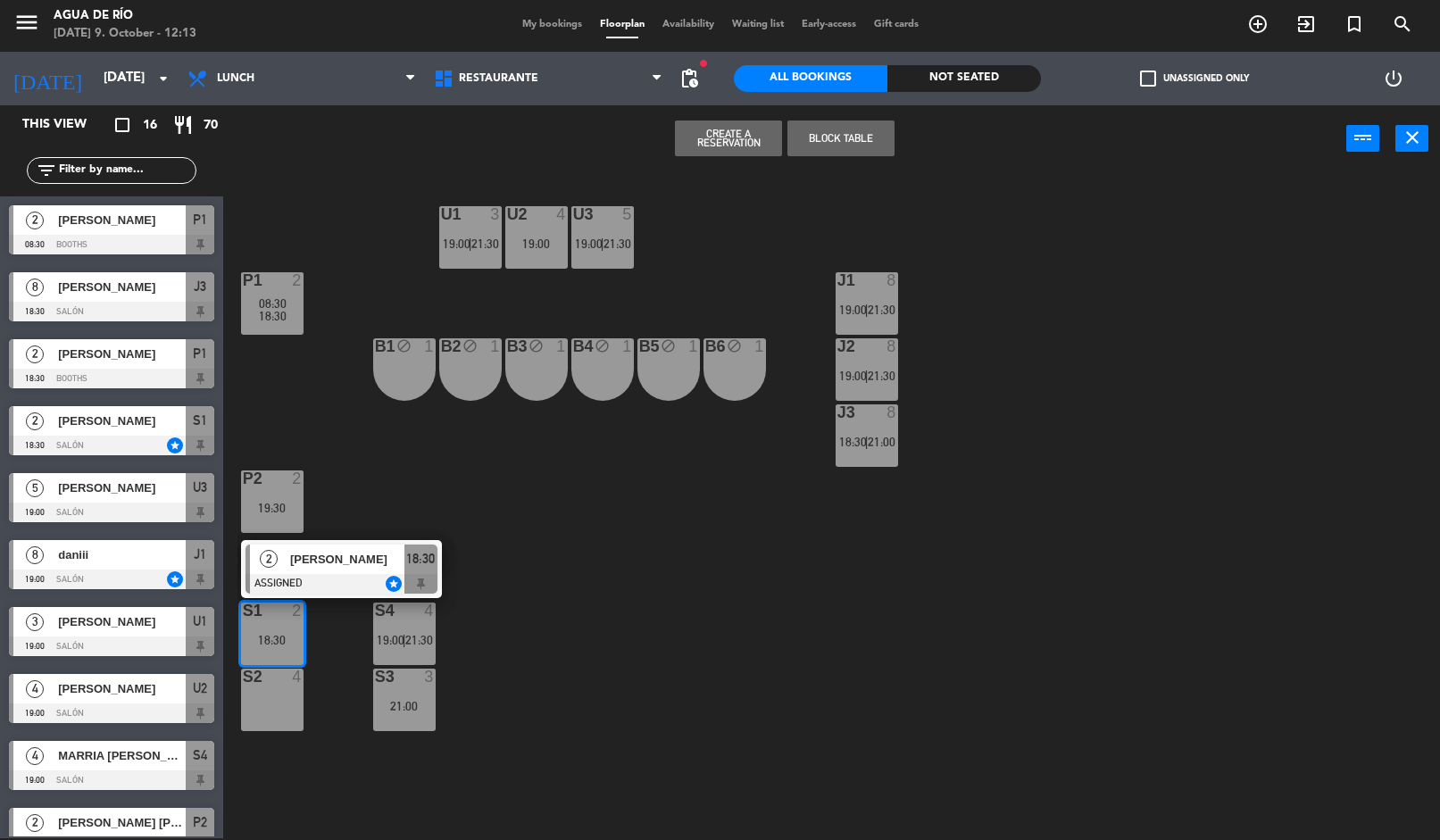
click at [362, 568] on span "[PERSON_NAME]" at bounding box center [347, 558] width 115 height 18
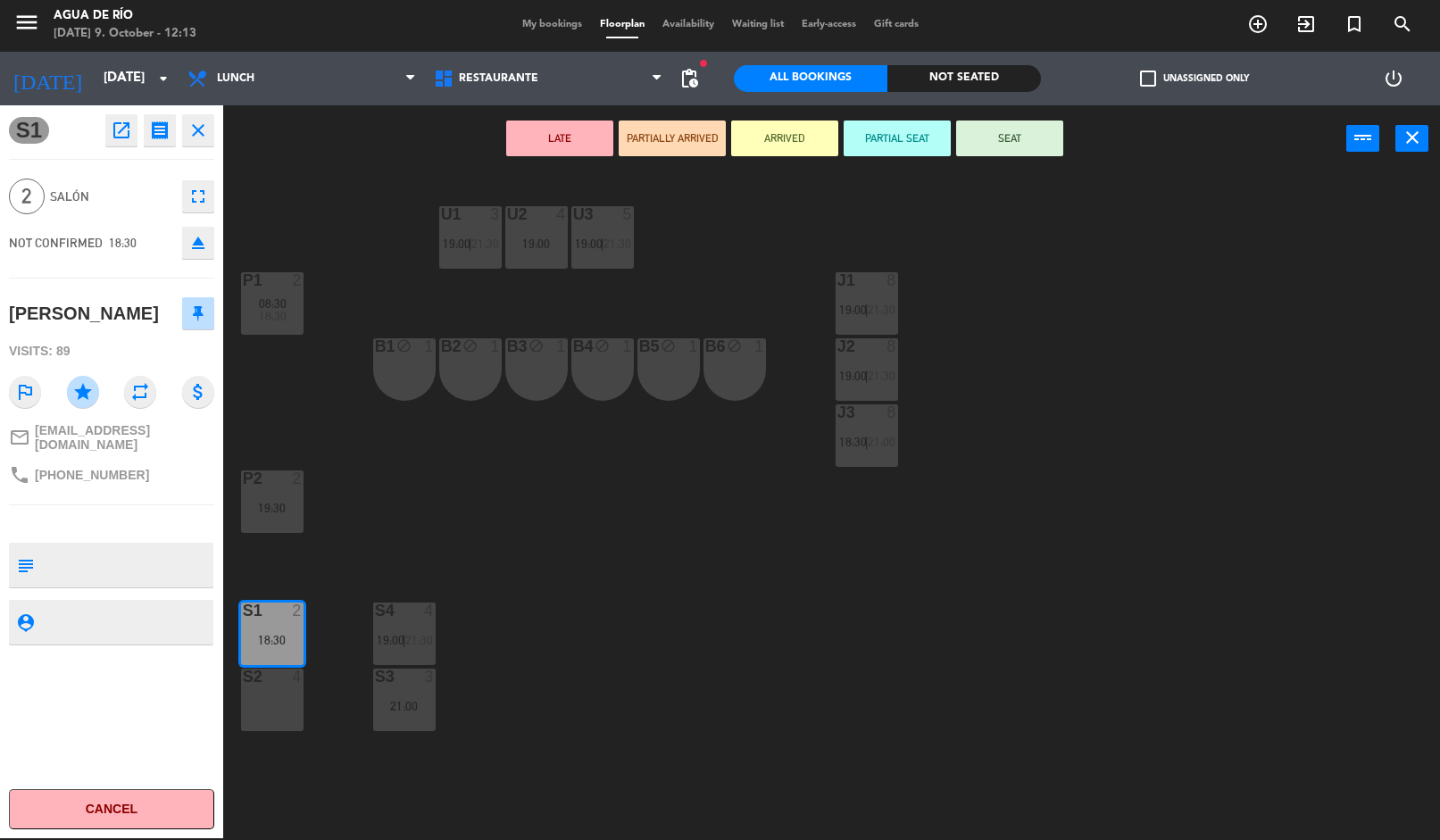
click at [178, 804] on button "Cancel" at bounding box center [111, 809] width 205 height 40
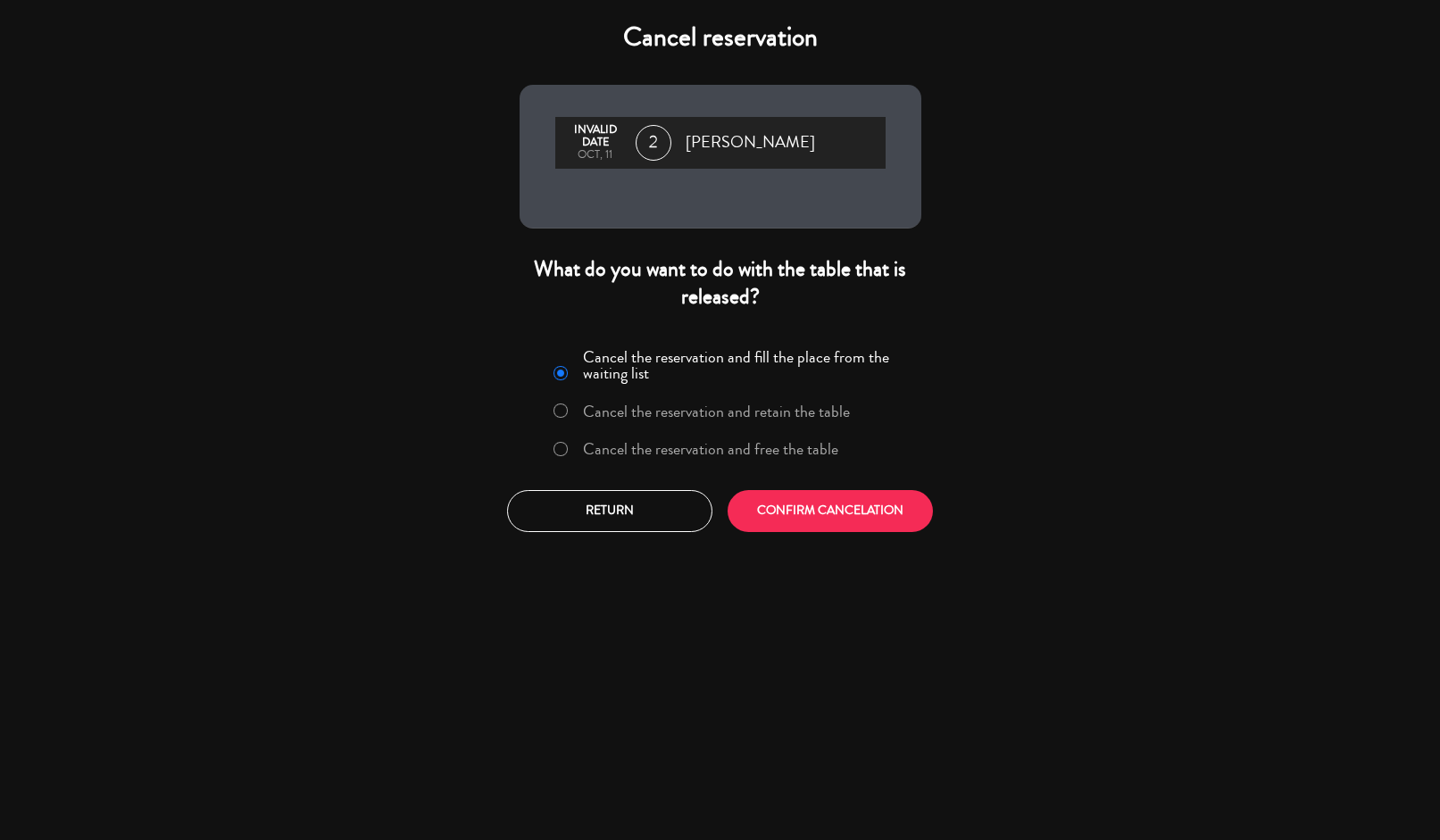
click at [735, 452] on label "Cancel the reservation and free the table" at bounding box center [710, 448] width 255 height 16
click at [842, 515] on button "CONFIRM CANCELATION" at bounding box center [830, 511] width 205 height 42
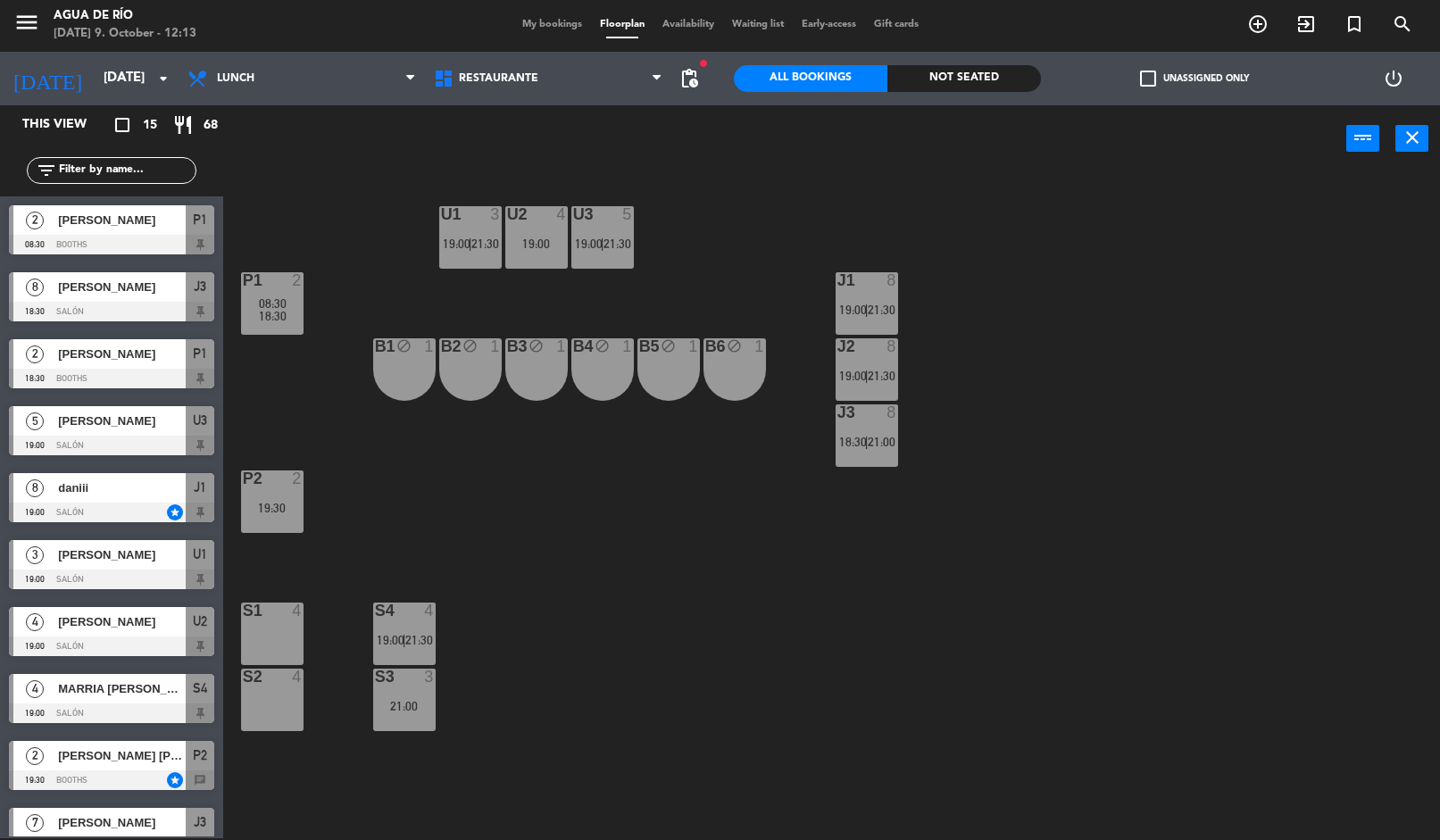
click at [300, 312] on div "18:30" at bounding box center [271, 316] width 63 height 13
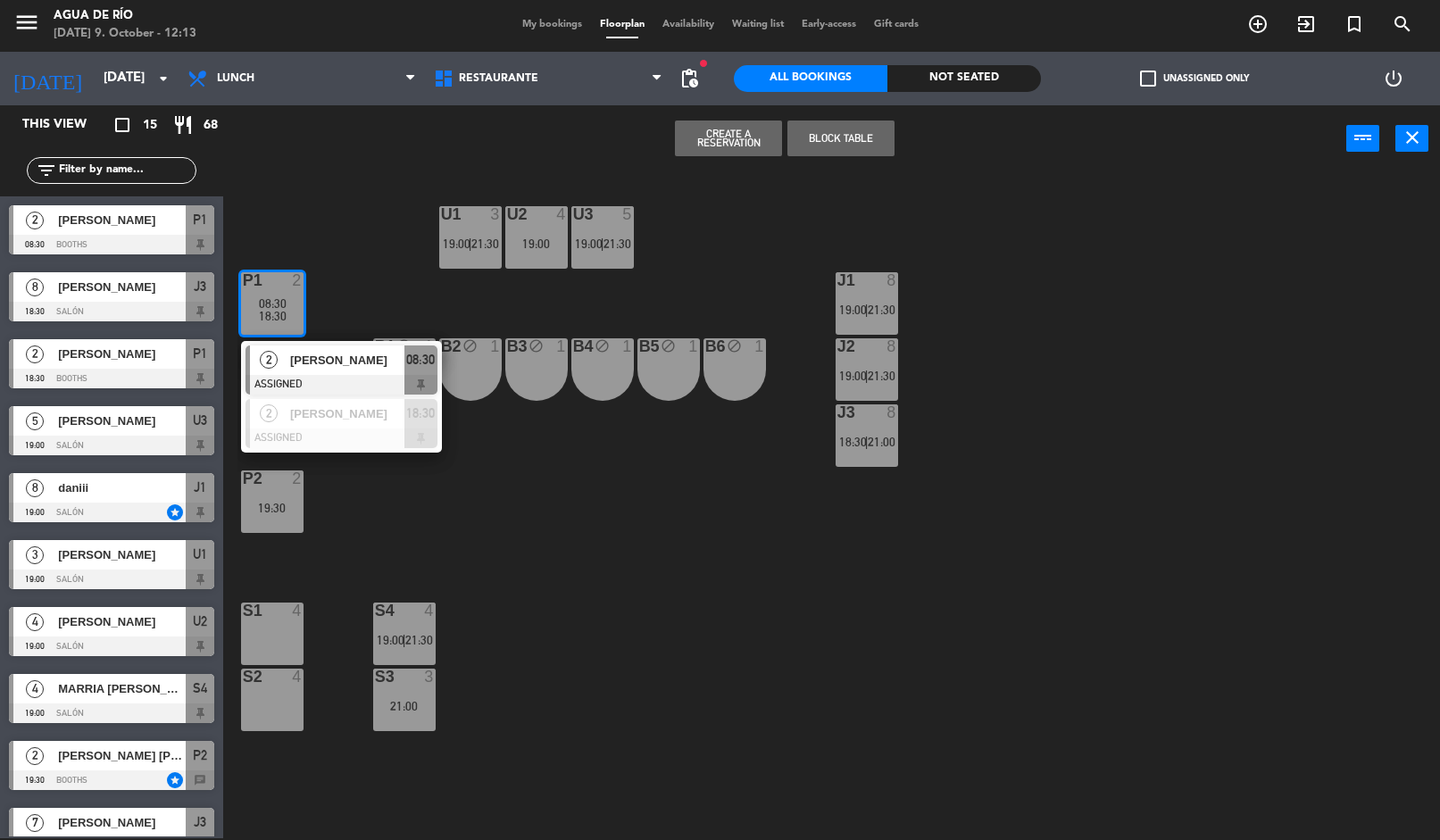
click at [368, 425] on div "[PERSON_NAME]" at bounding box center [347, 414] width 116 height 30
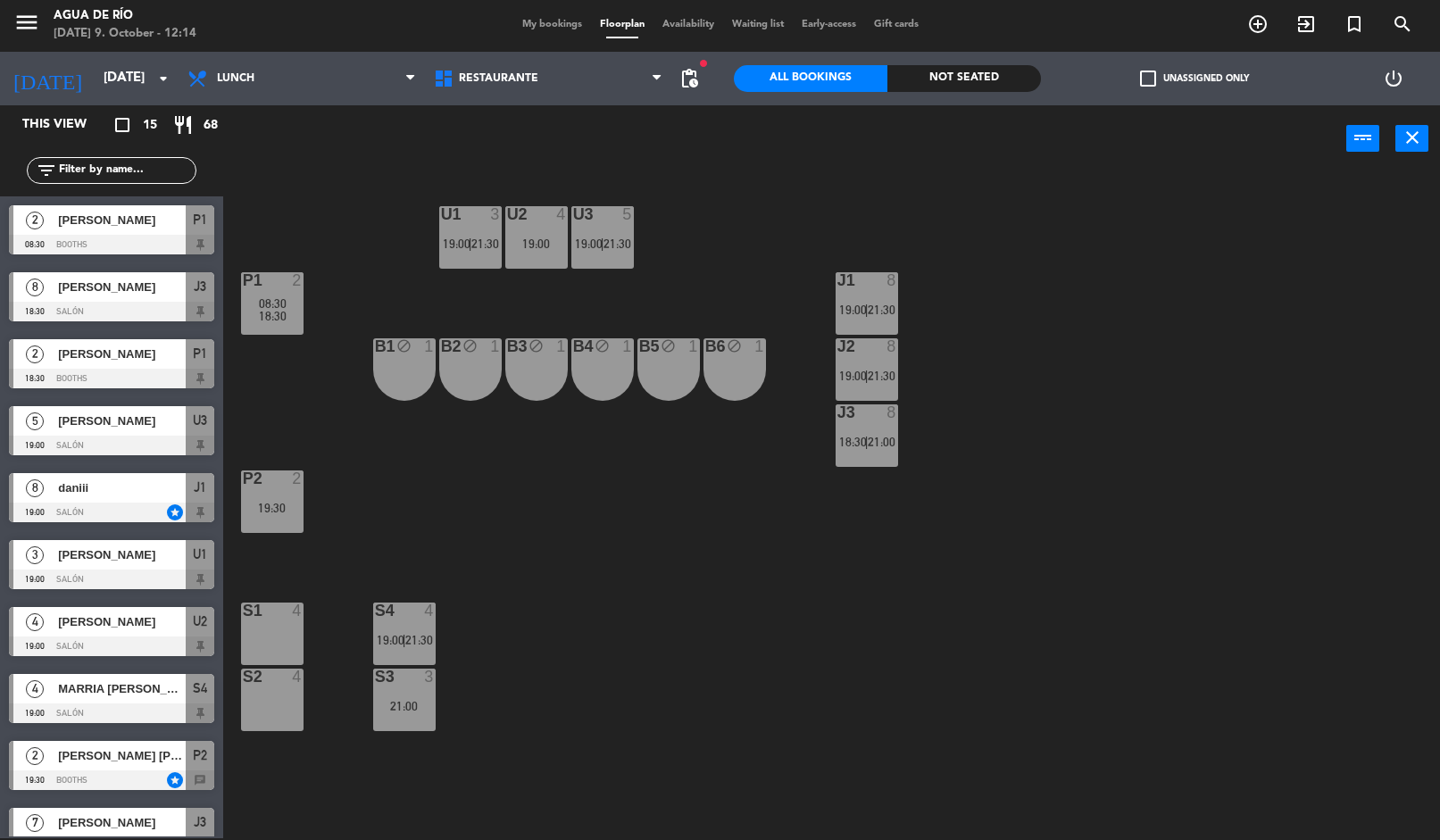
click at [565, 676] on div "U1 3 19:00 | 21:30 U2 4 19:00 U3 5 19:00 | 21:30 J1 8 19:00 | 21:30 P1 2 08:30 …" at bounding box center [839, 507] width 1203 height 666
click at [607, 253] on div "U3 5 19:00 | 21:30" at bounding box center [603, 237] width 63 height 63
click at [710, 515] on div "U1 3 19:00 | 21:30 U2 4 19:00 U3 5 19:00 | 21:30 J1 8 19:00 | 21:30 P1 2 08:30 …" at bounding box center [839, 507] width 1203 height 666
click at [885, 288] on div "8" at bounding box center [896, 280] width 30 height 16
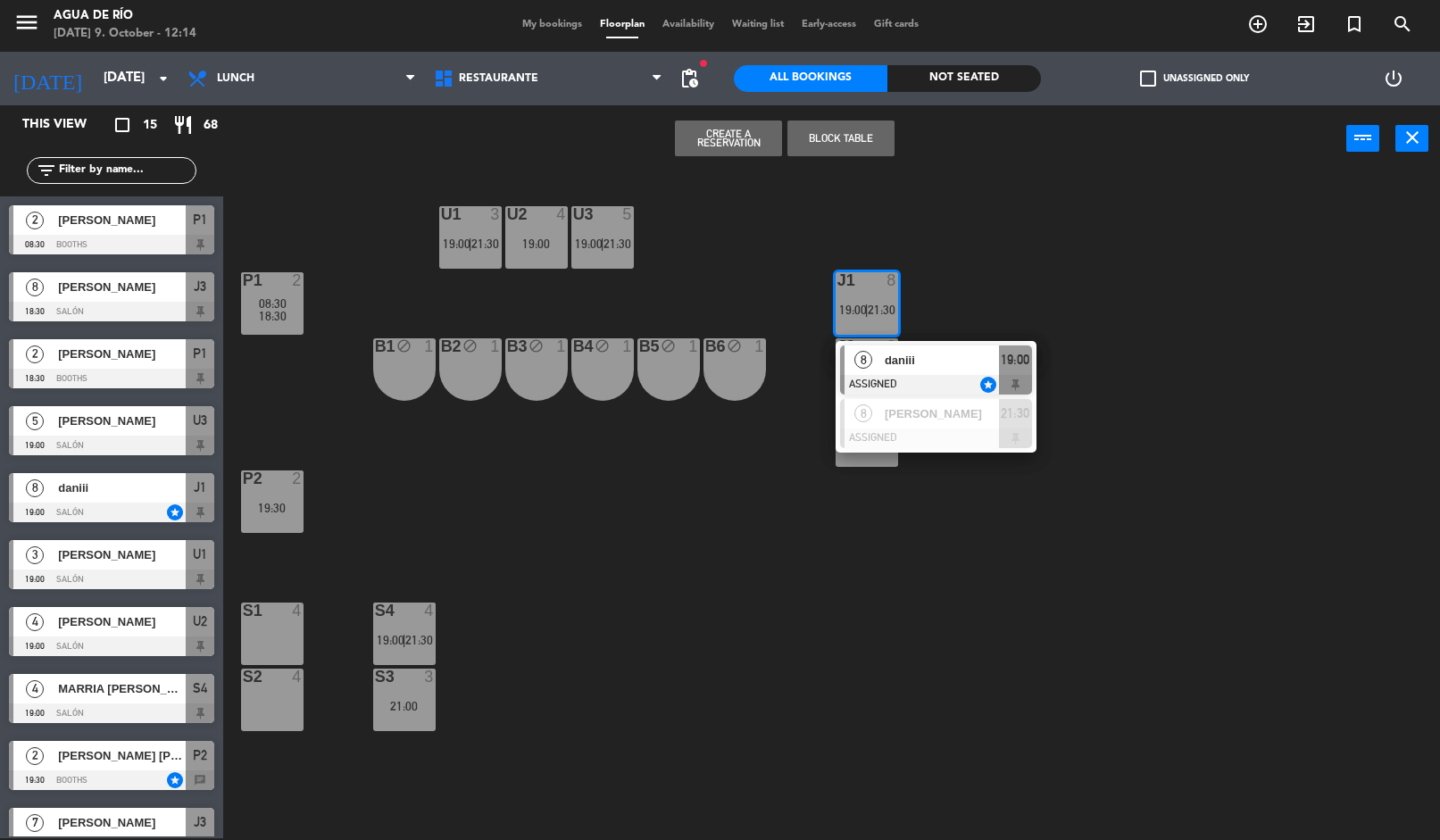
click at [920, 367] on span "daniii" at bounding box center [941, 360] width 115 height 18
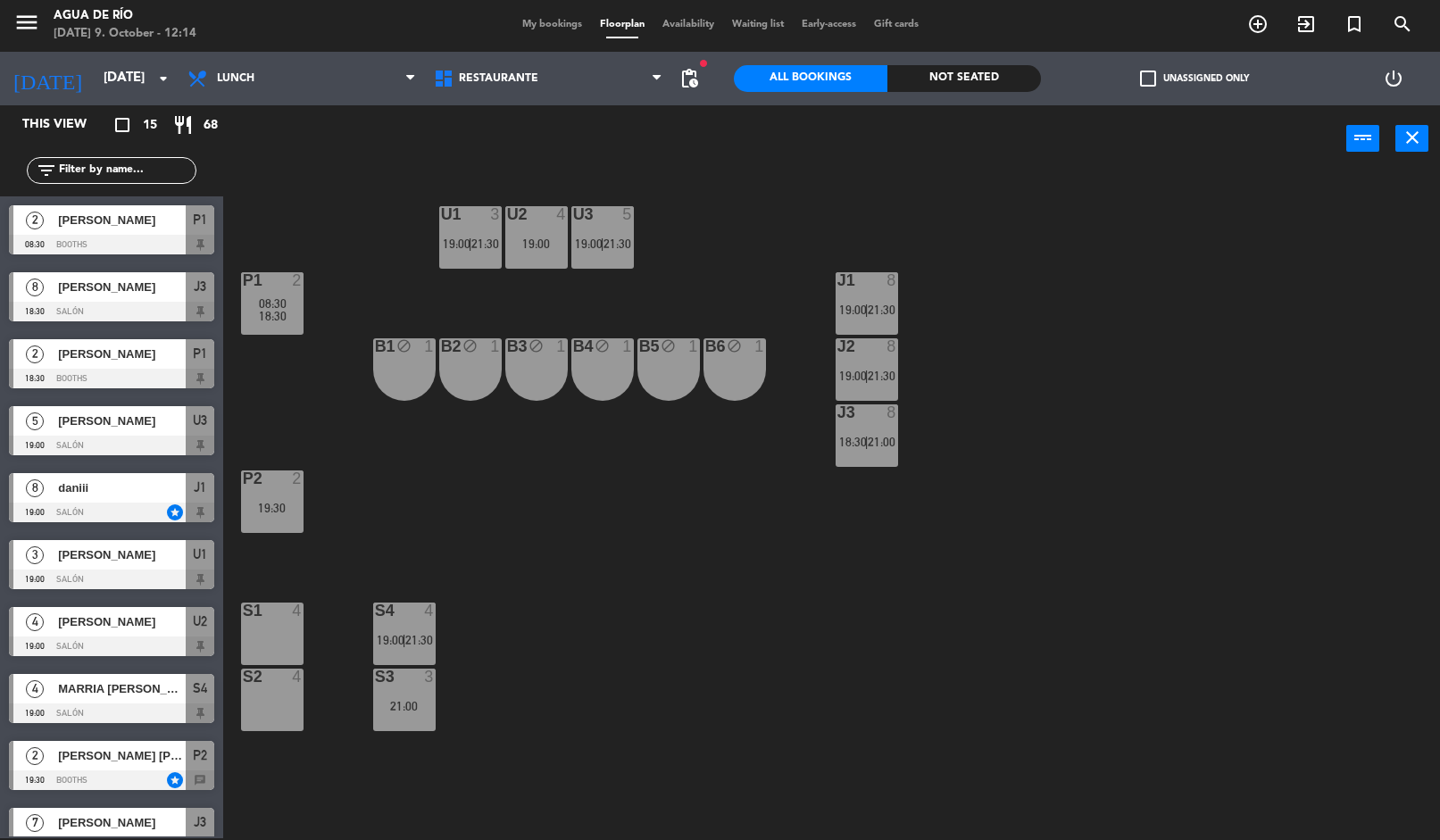
click at [404, 637] on span "|" at bounding box center [404, 640] width 4 height 14
click at [563, 783] on div "U1 3 19:00 | 21:30 U2 4 19:00 U3 5 19:00 | 21:30 J1 8 19:00 | 21:30 P1 2 08:30 …" at bounding box center [839, 507] width 1203 height 666
click at [433, 707] on div "21:00" at bounding box center [404, 705] width 63 height 13
click at [463, 784] on div "U1 3 19:00 | 21:30 U2 4 19:00 U3 5 19:00 | 21:30 J1 8 19:00 | 21:30 P1 2 08:30 …" at bounding box center [839, 507] width 1203 height 666
click at [607, 685] on div "U1 3 19:00 | 21:30 U2 4 19:00 U3 5 19:00 | 21:30 J1 8 19:00 | 21:30 P1 2 08:30 …" at bounding box center [839, 507] width 1203 height 666
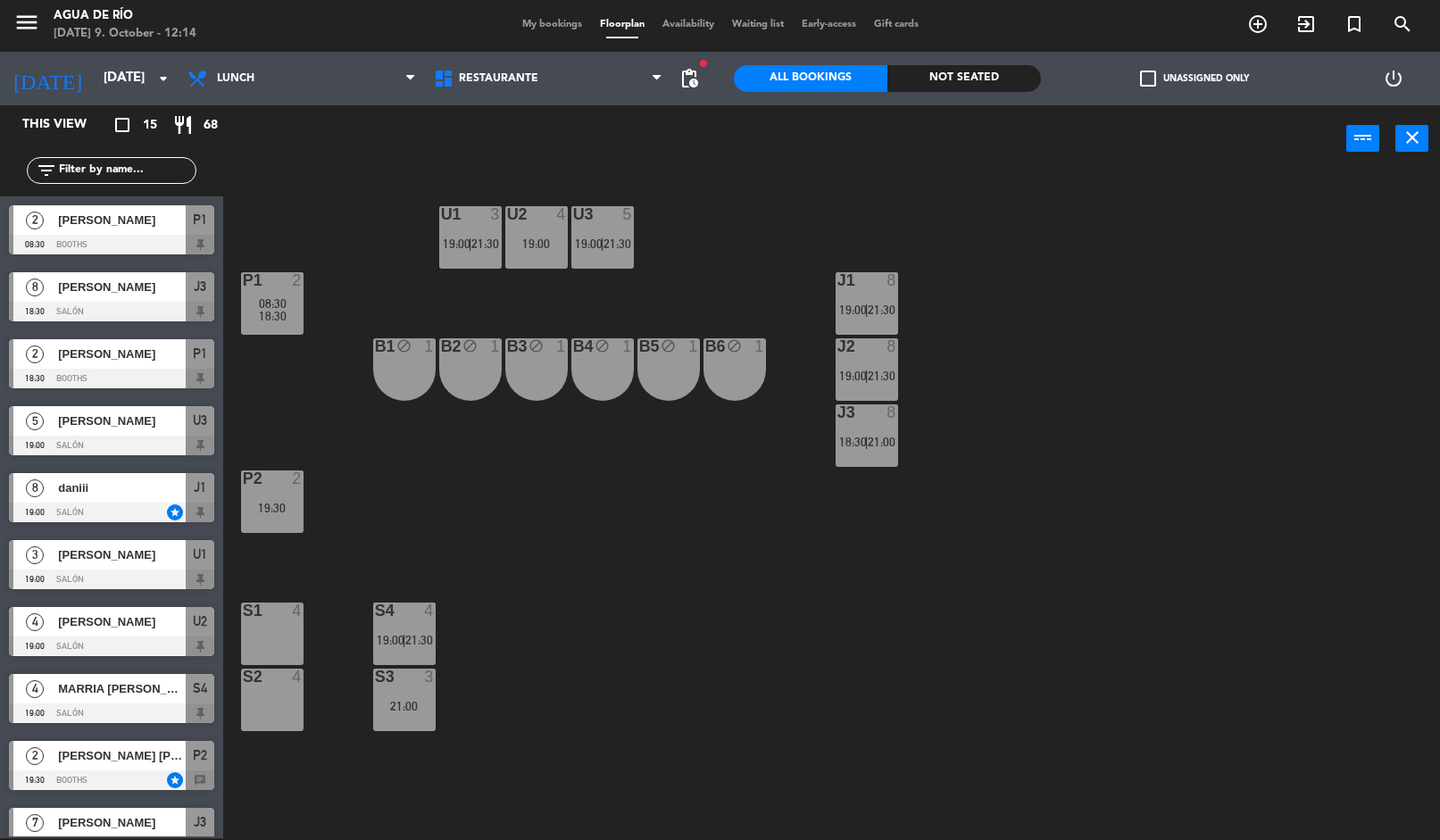
click at [1384, 315] on div "U1 3 19:00 | 21:30 U2 4 19:00 U3 5 19:00 | 21:30 J1 8 19:00 | 21:30 P1 2 08:30 …" at bounding box center [839, 507] width 1203 height 666
click at [1327, 344] on div "U1 3 19:00 | 21:30 U2 4 19:00 U3 5 19:00 | 21:30 J1 8 19:00 | 21:30 P1 2 08:30 …" at bounding box center [839, 507] width 1203 height 666
click at [1327, 306] on div "U1 3 19:00 | 21:30 U2 4 19:00 U3 5 19:00 | 21:30 J1 8 19:00 | 21:30 P1 2 08:30 …" at bounding box center [839, 507] width 1203 height 666
click at [585, 679] on div "U1 3 19:00 | 21:30 U2 4 19:00 U3 5 19:00 | 21:30 J1 8 19:00 | 21:30 P1 2 08:30 …" at bounding box center [839, 507] width 1203 height 666
click at [285, 228] on div "U1 3 19:00 | 21:30 U2 4 19:00 U3 5 19:00 | 21:30 J1 8 19:00 | 21:30 P1 2 08:30 …" at bounding box center [839, 507] width 1203 height 666
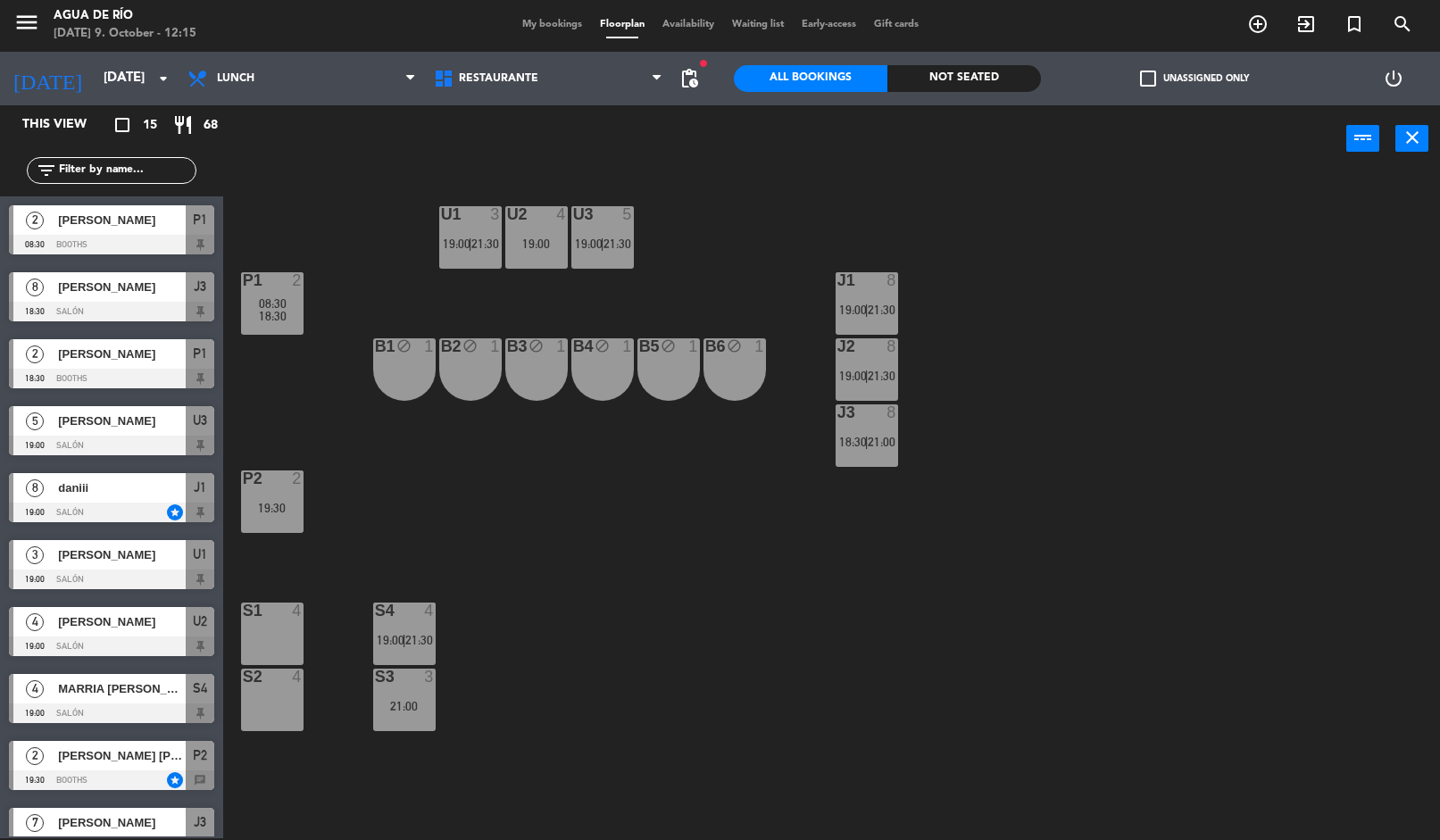
click at [656, 657] on div "U1 3 19:00 | 21:30 U2 4 19:00 U3 5 19:00 | 21:30 J1 8 19:00 | 21:30 P1 2 08:30 …" at bounding box center [839, 507] width 1203 height 666
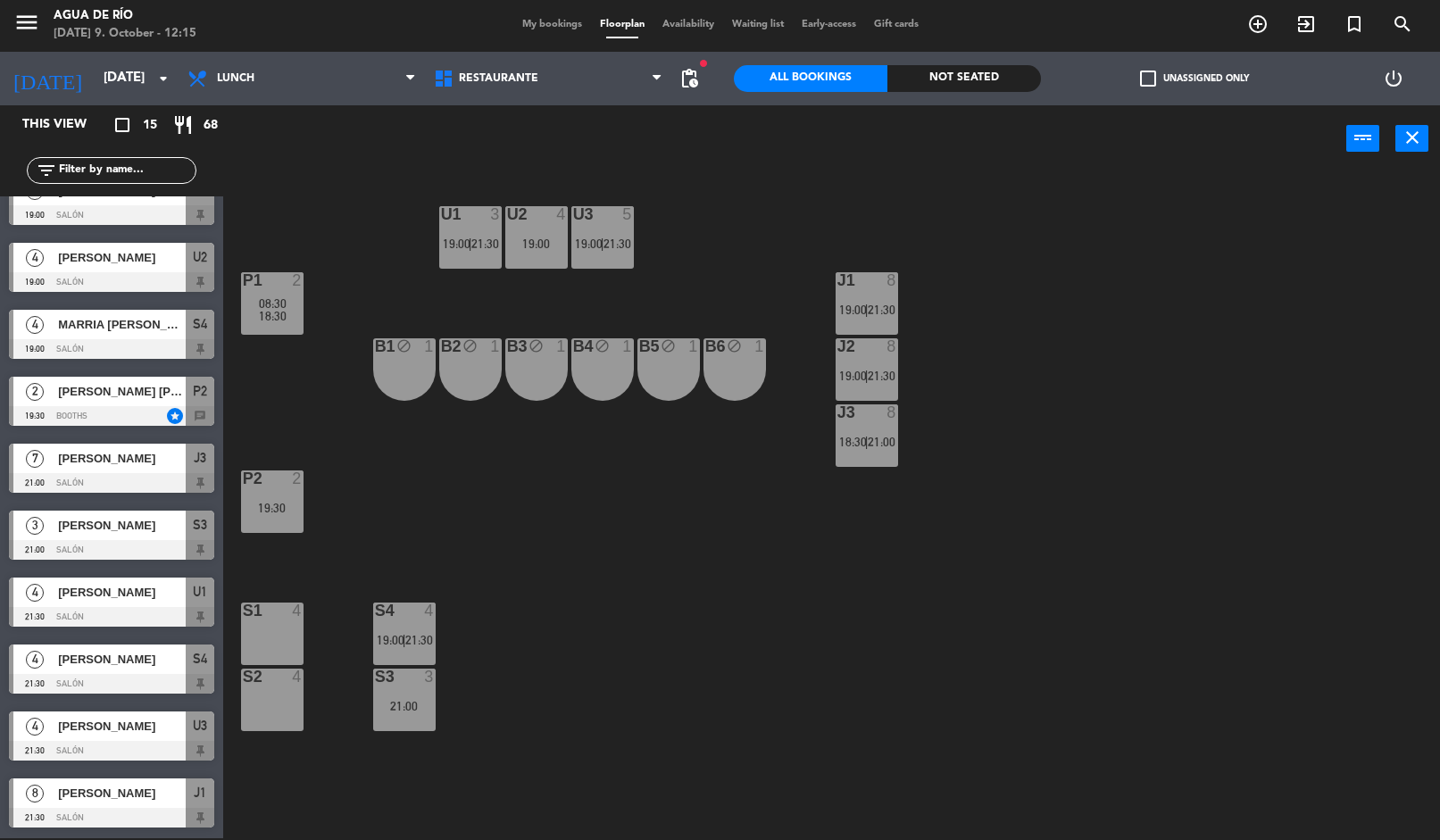
scroll to position [364, 0]
click at [606, 590] on div "U1 3 19:00 | 21:30 U2 4 19:00 U3 5 19:00 | 21:30 J1 8 19:00 | 21:30 P1 2 08:30 …" at bounding box center [839, 507] width 1203 height 666
click at [20, 29] on icon "menu" at bounding box center [27, 22] width 27 height 27
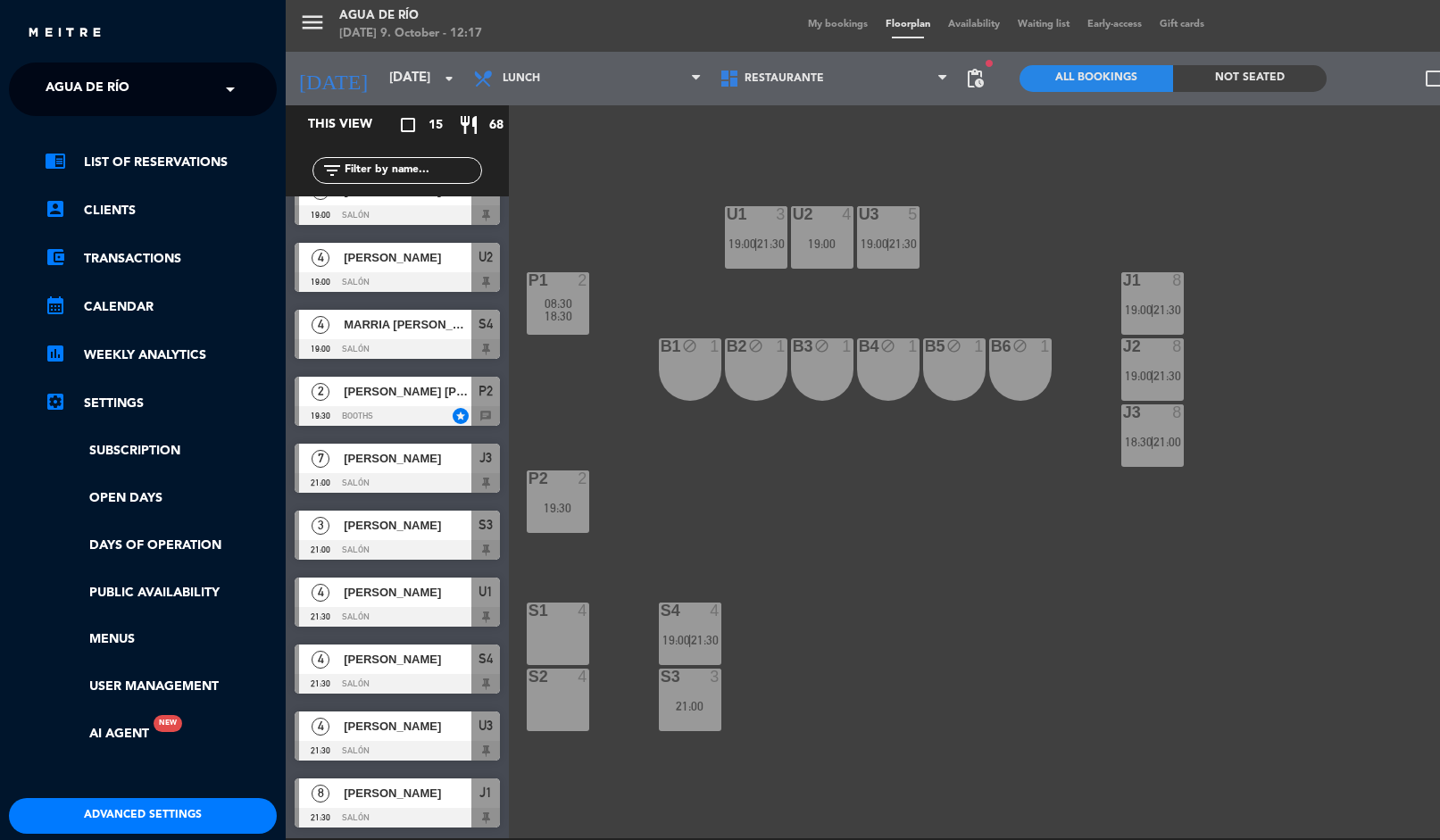
scroll to position [357, 0]
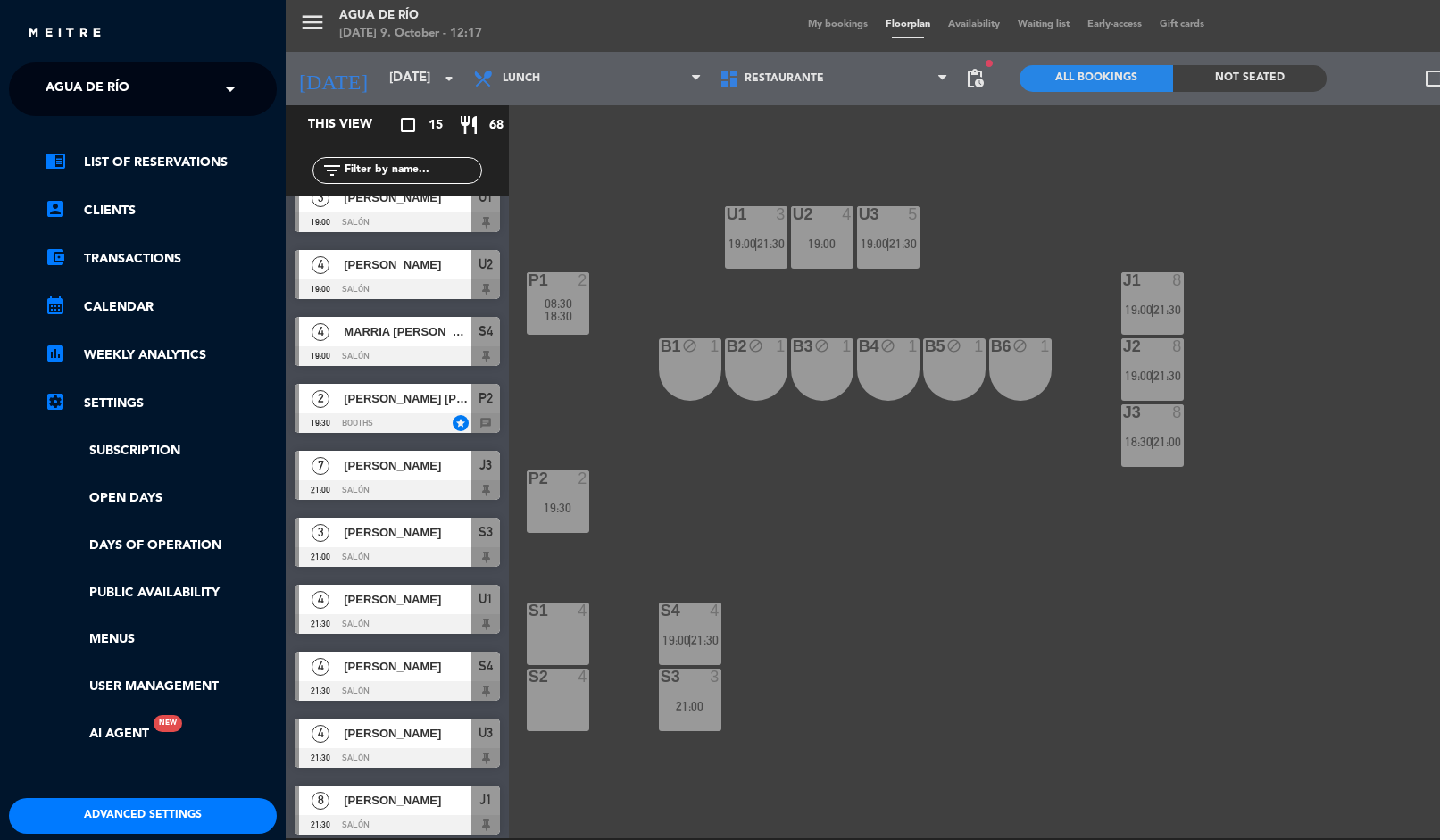
click at [711, 807] on div "menu Agua de río [DATE] 9. October - 12:17 My bookings Floorplan Availability W…" at bounding box center [1006, 420] width 1440 height 840
